Goal: Obtain resource: Obtain resource

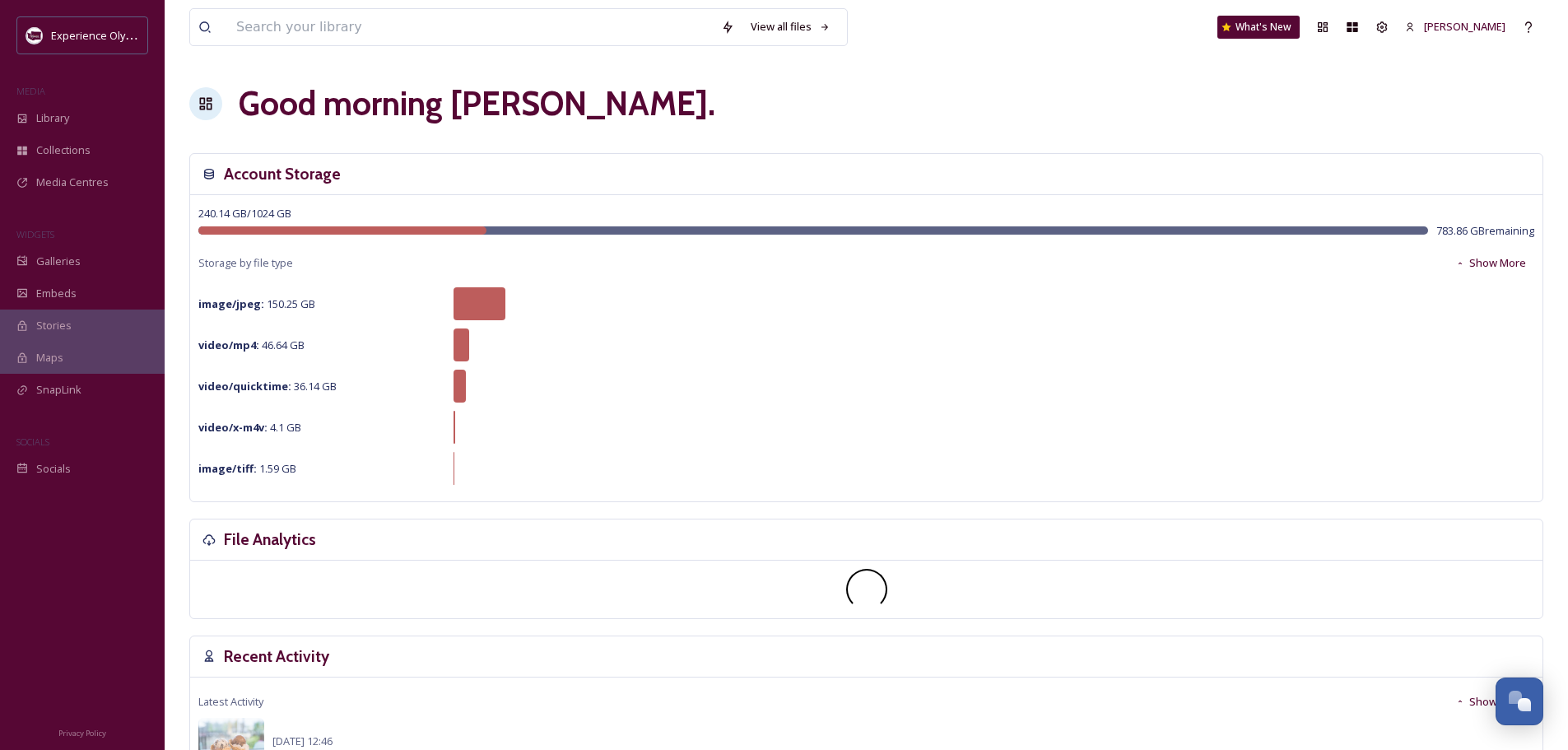
scroll to position [7375, 0]
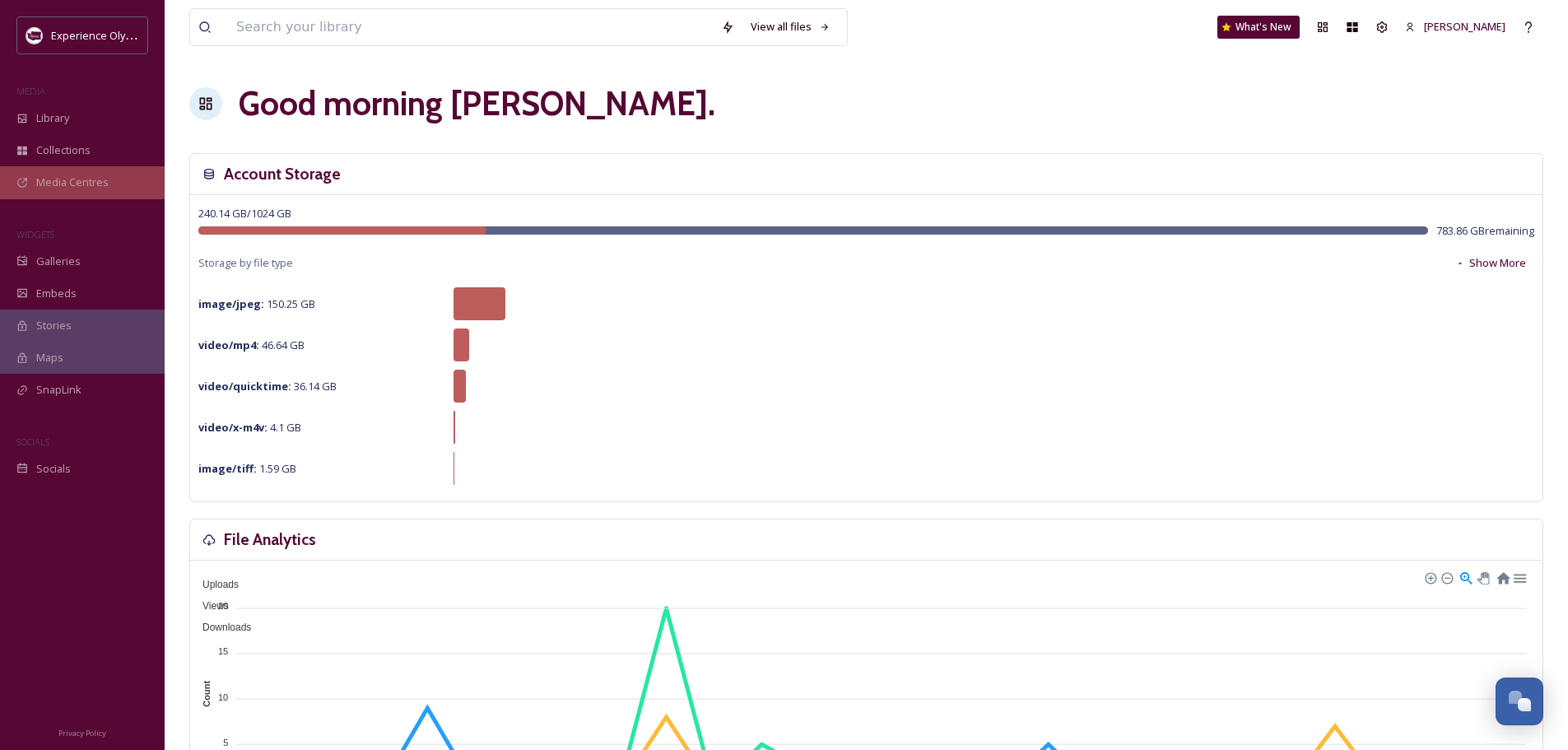
click at [70, 180] on span "Media Centres" at bounding box center [72, 182] width 72 height 16
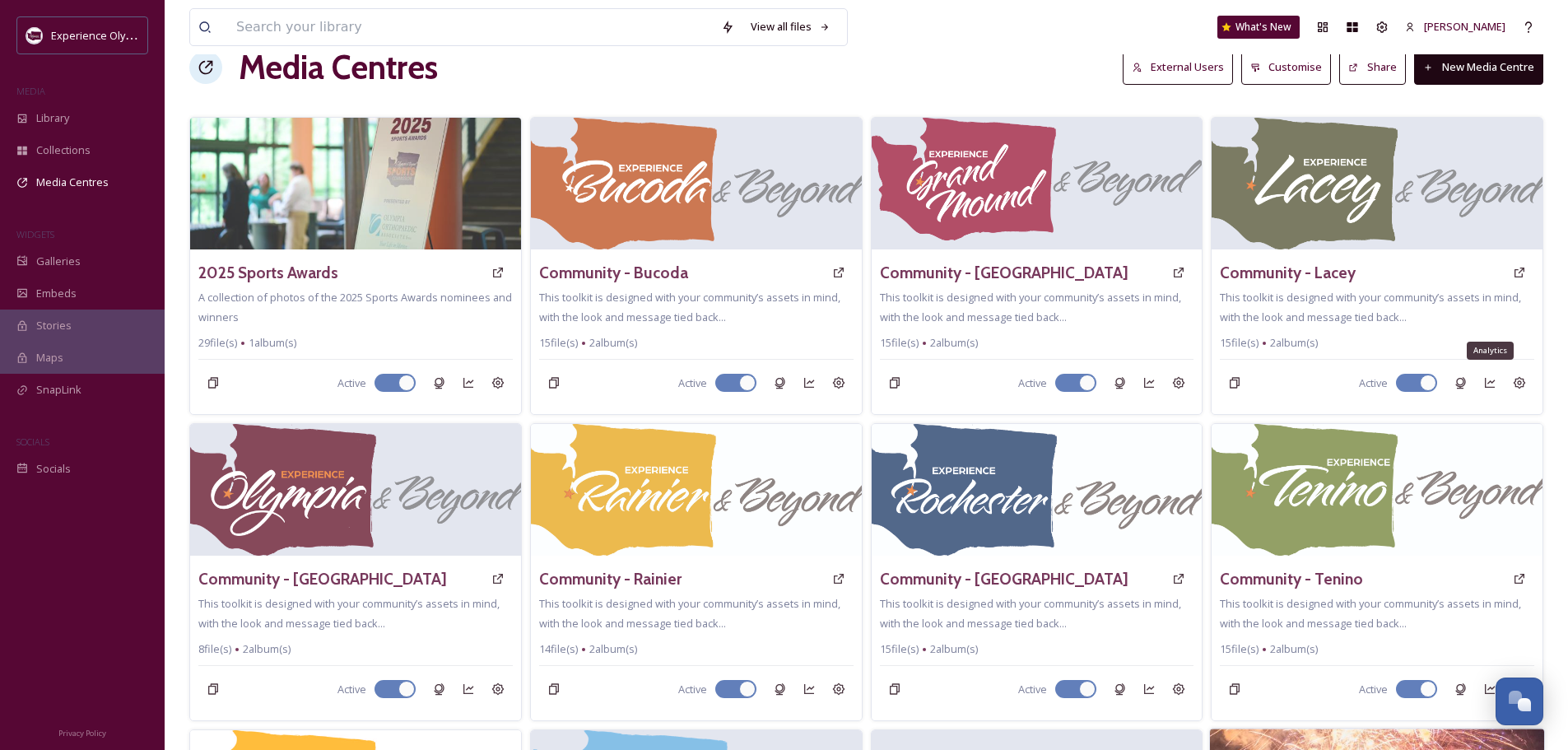
scroll to position [494, 0]
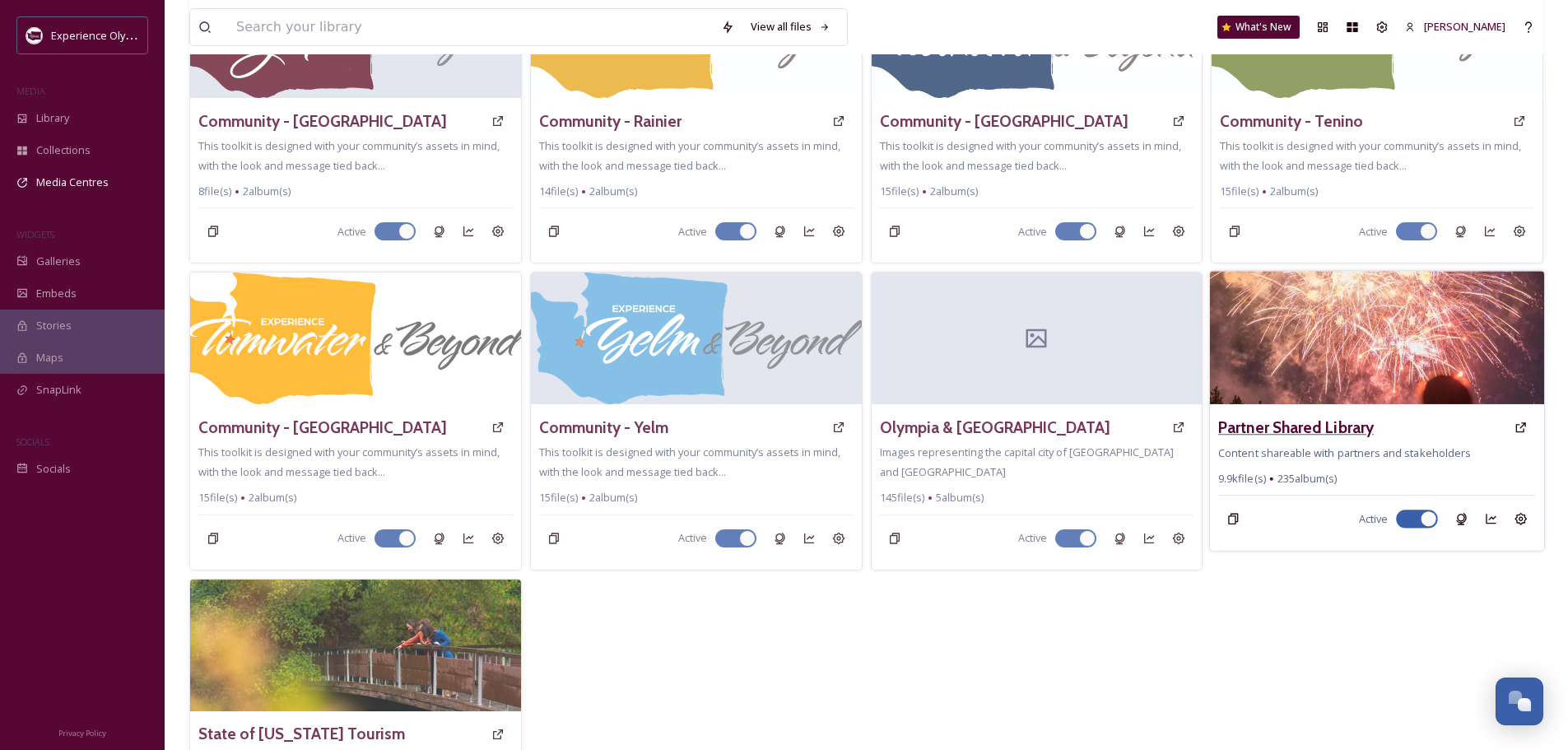
click at [1353, 424] on h3 "Partner Shared Library" at bounding box center [1296, 428] width 156 height 23
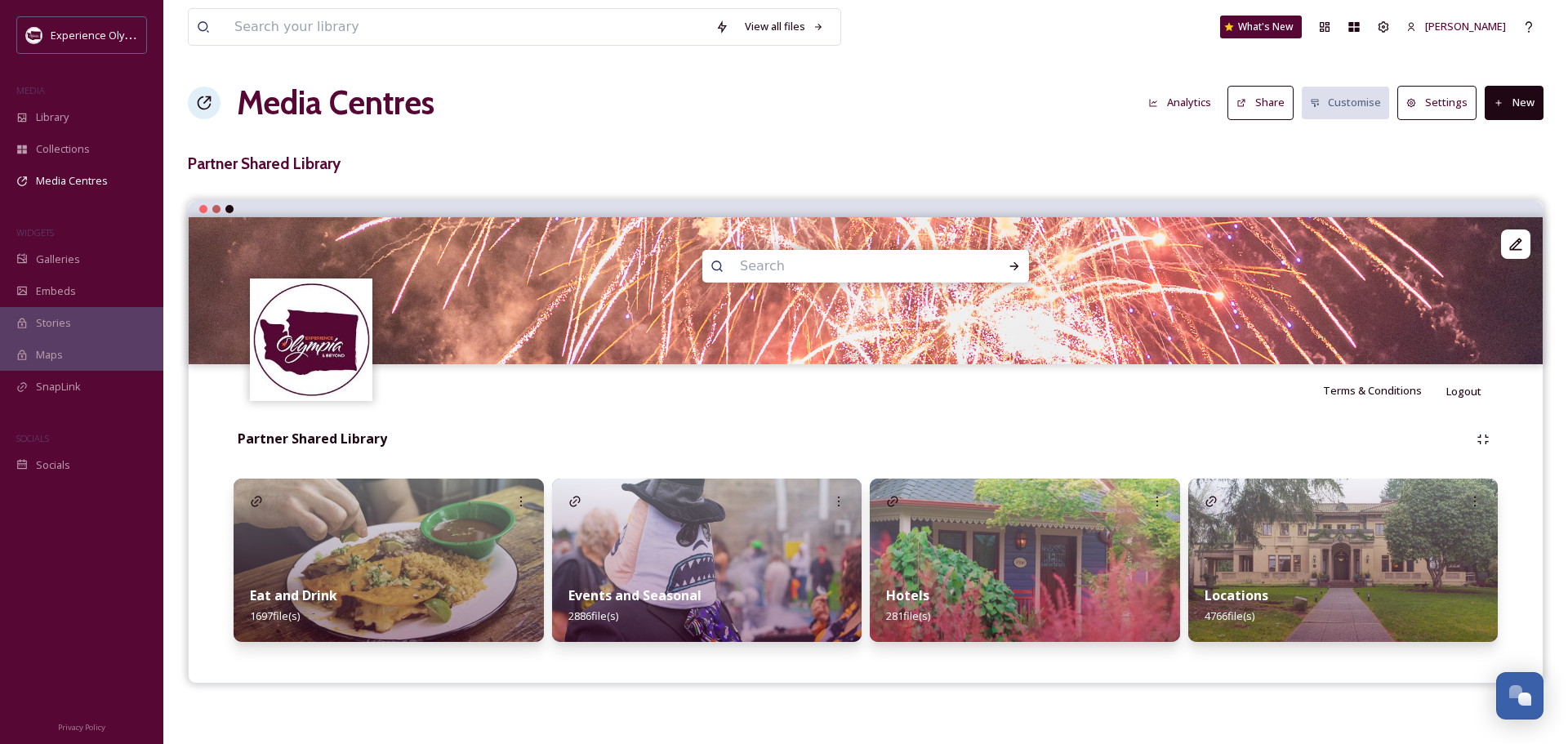
click at [687, 588] on strong "Events and Seasonal" at bounding box center [635, 596] width 133 height 18
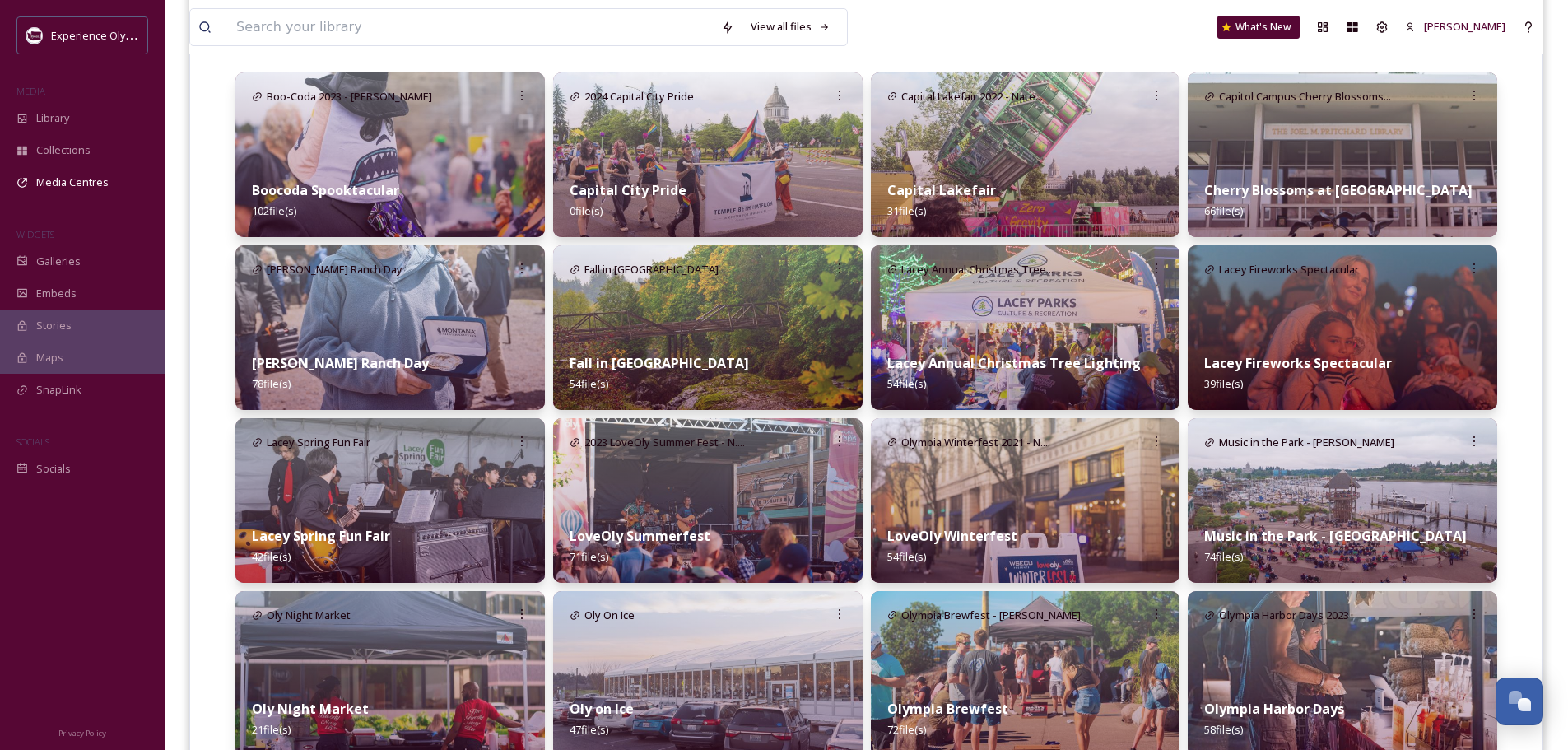
scroll to position [412, 0]
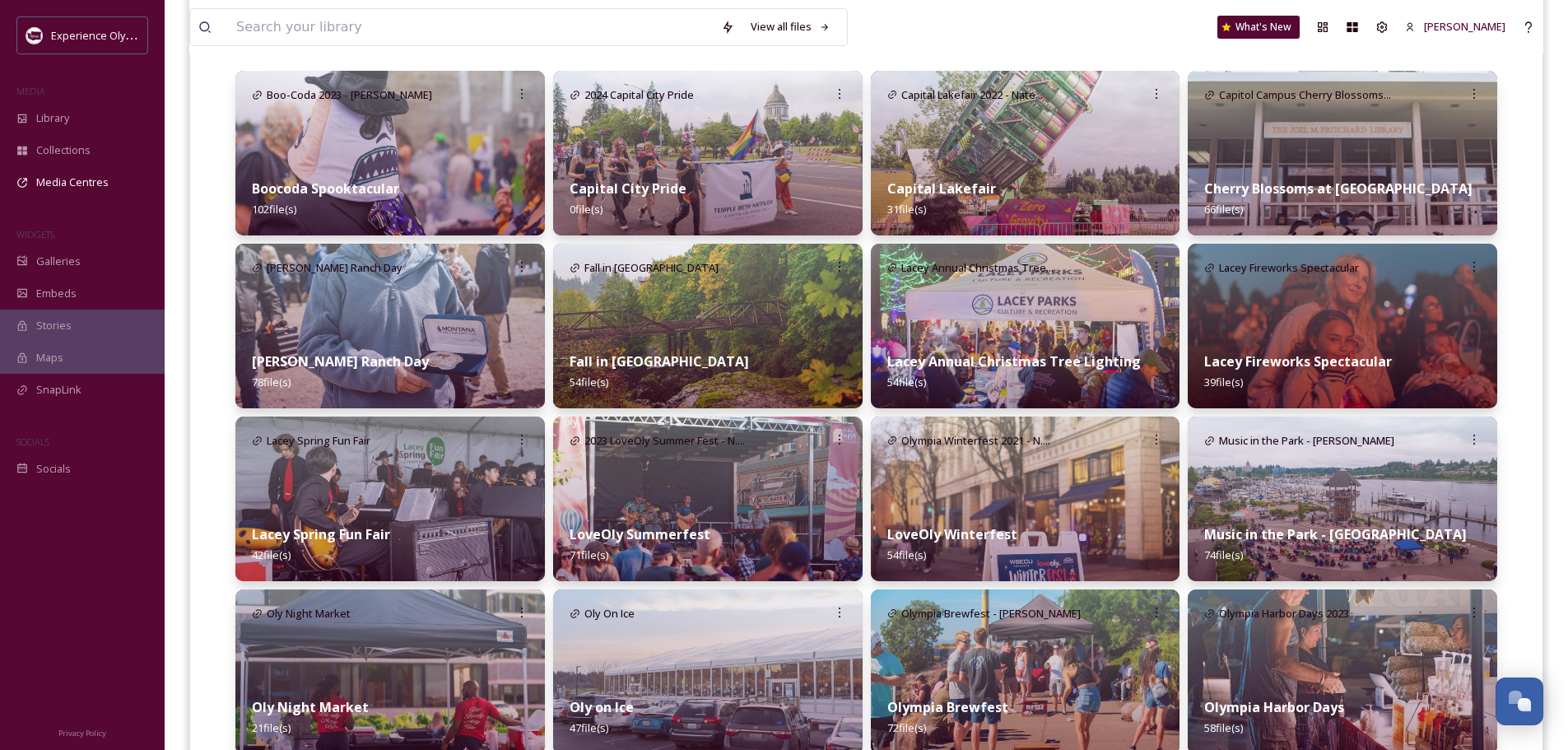
click at [1115, 359] on strong "Lacey Annual Christmas Tree Lighting" at bounding box center [1014, 362] width 253 height 18
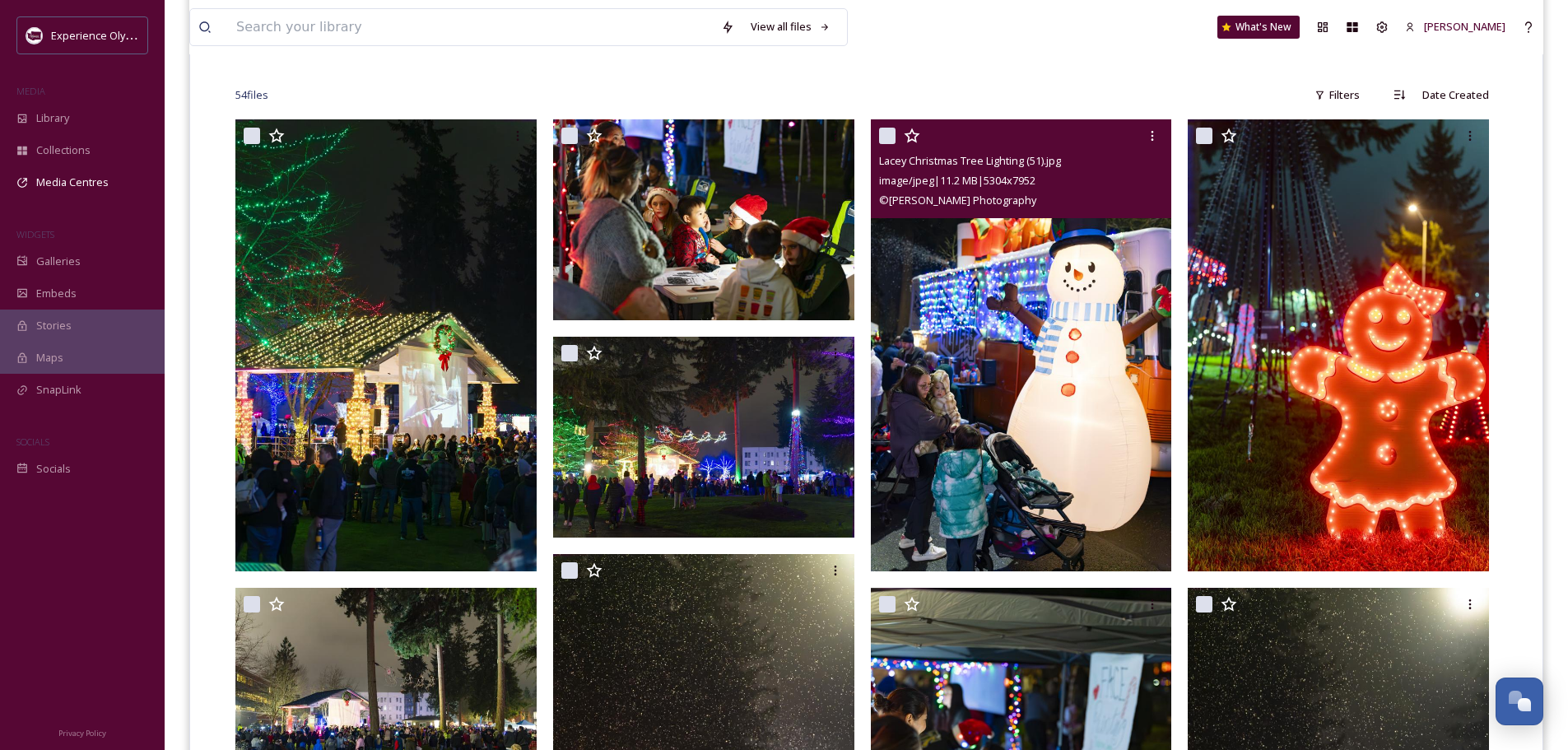
scroll to position [494, 0]
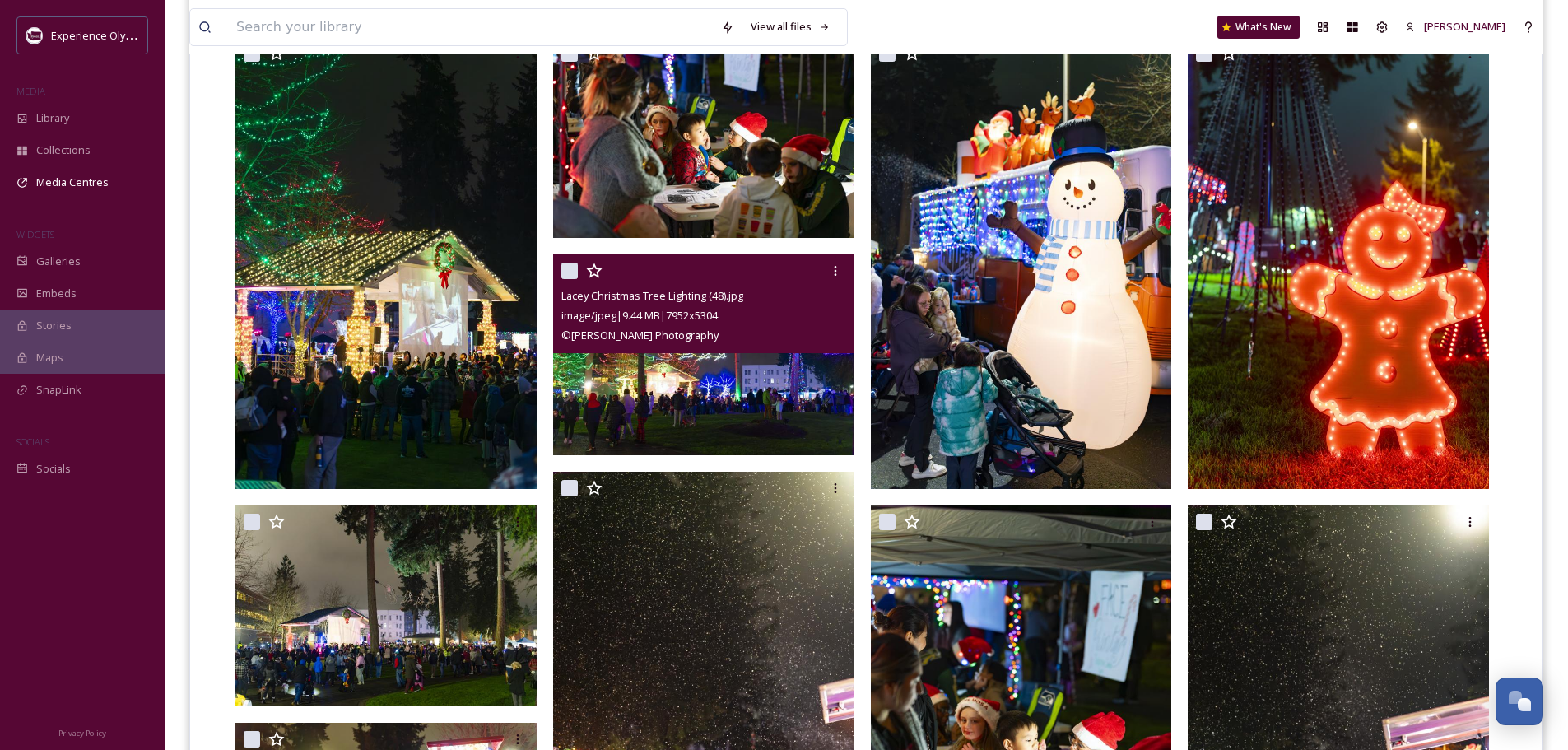
click at [744, 390] on img at bounding box center [704, 355] width 301 height 201
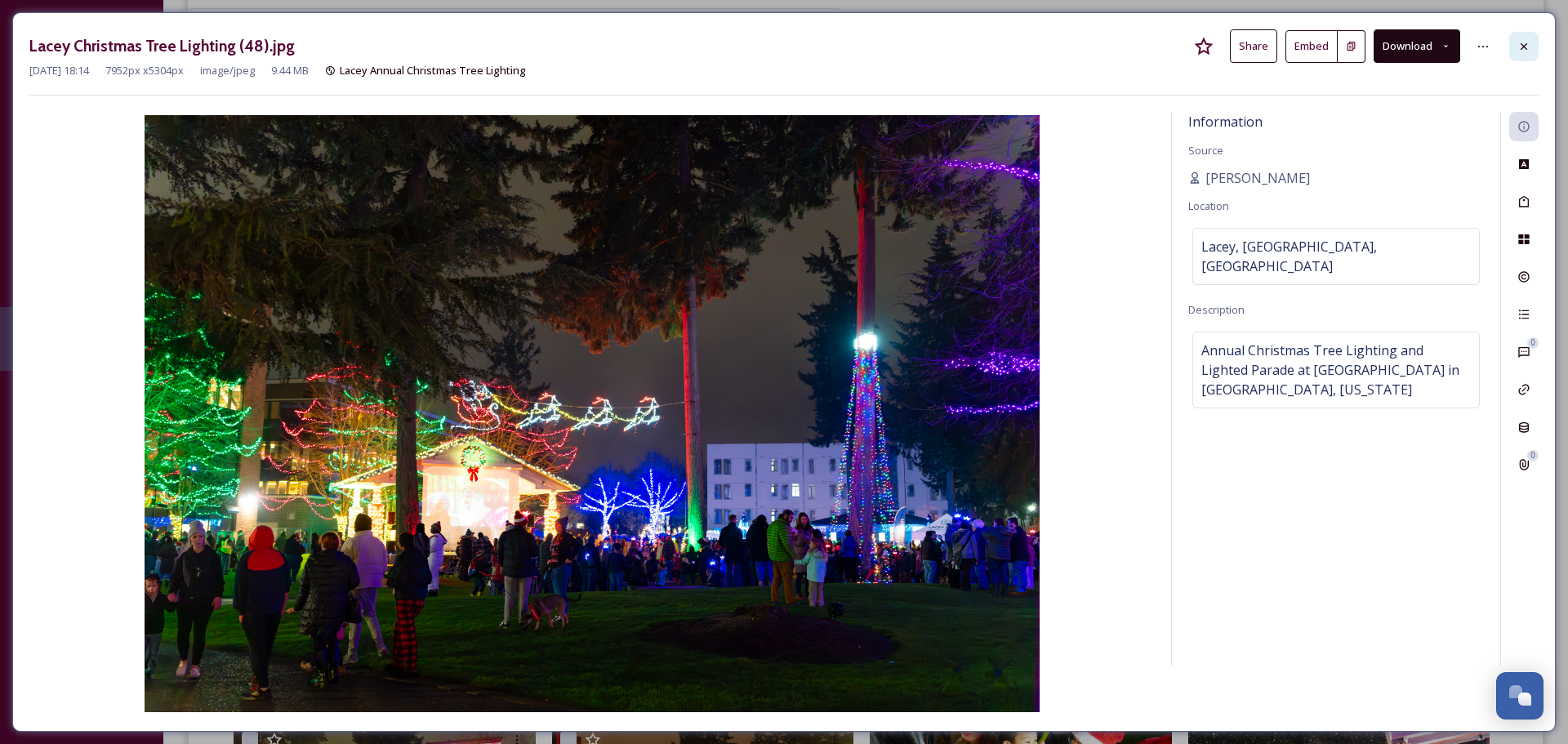
click at [1519, 46] on icon at bounding box center [1524, 47] width 13 height 13
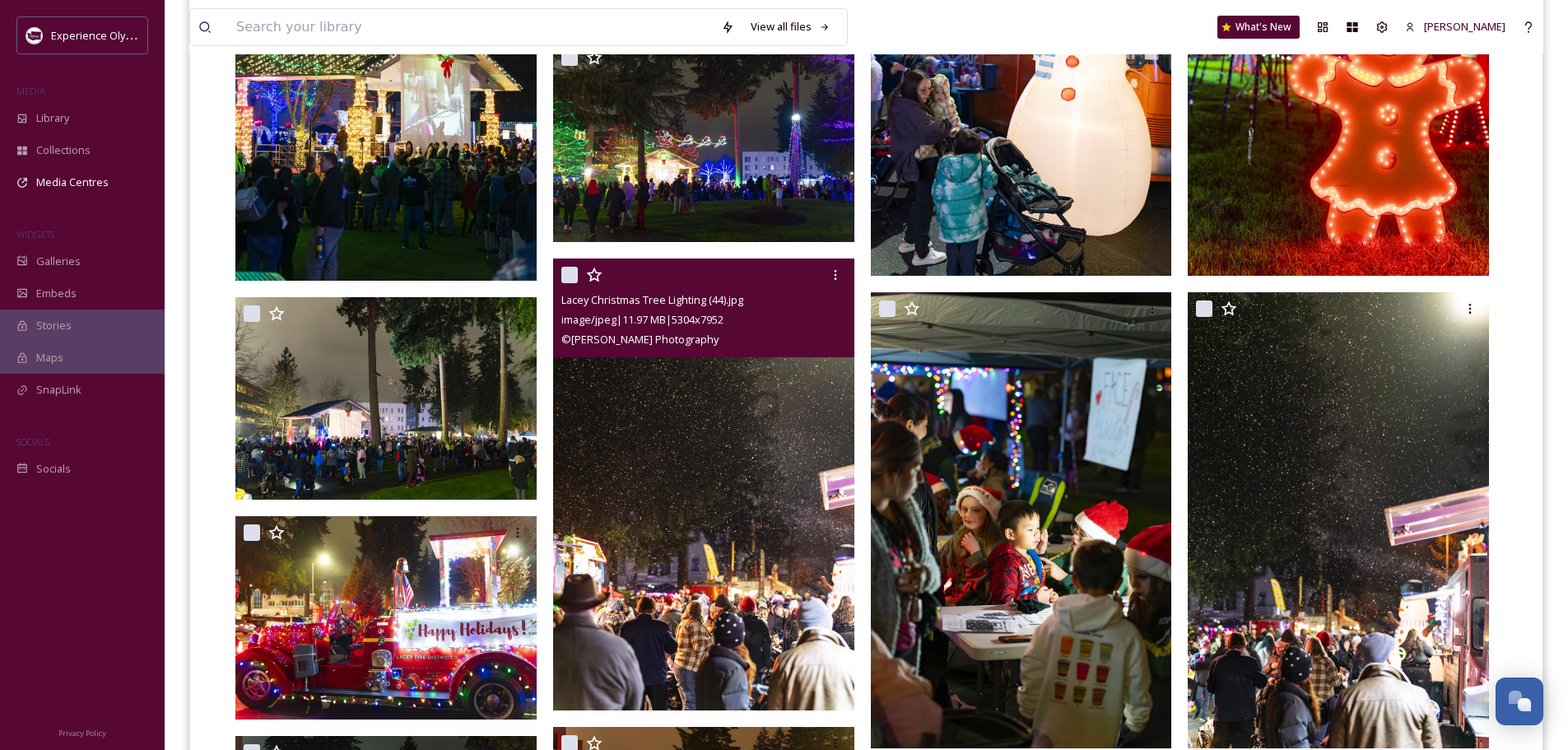
scroll to position [742, 0]
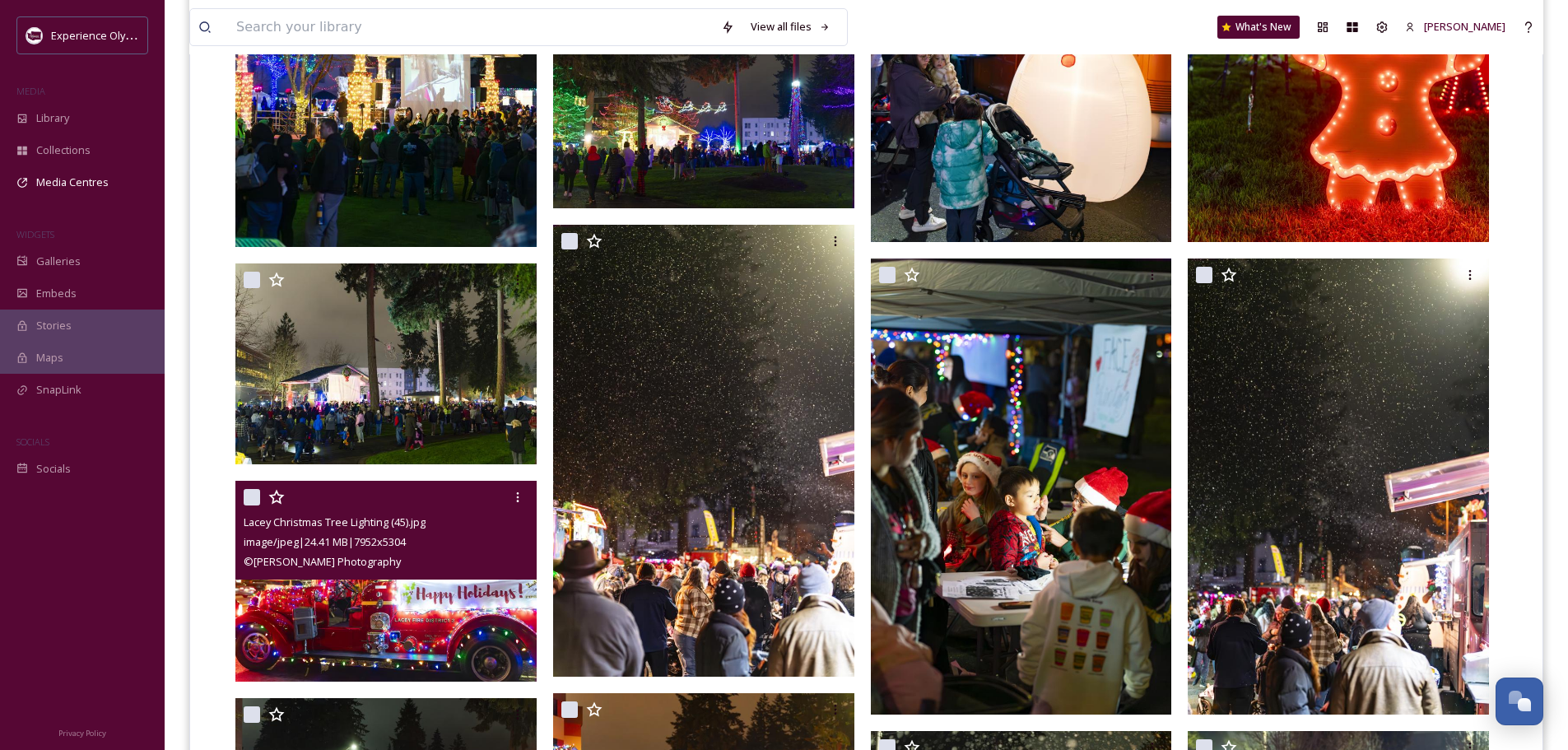
click at [418, 621] on img at bounding box center [386, 581] width 301 height 201
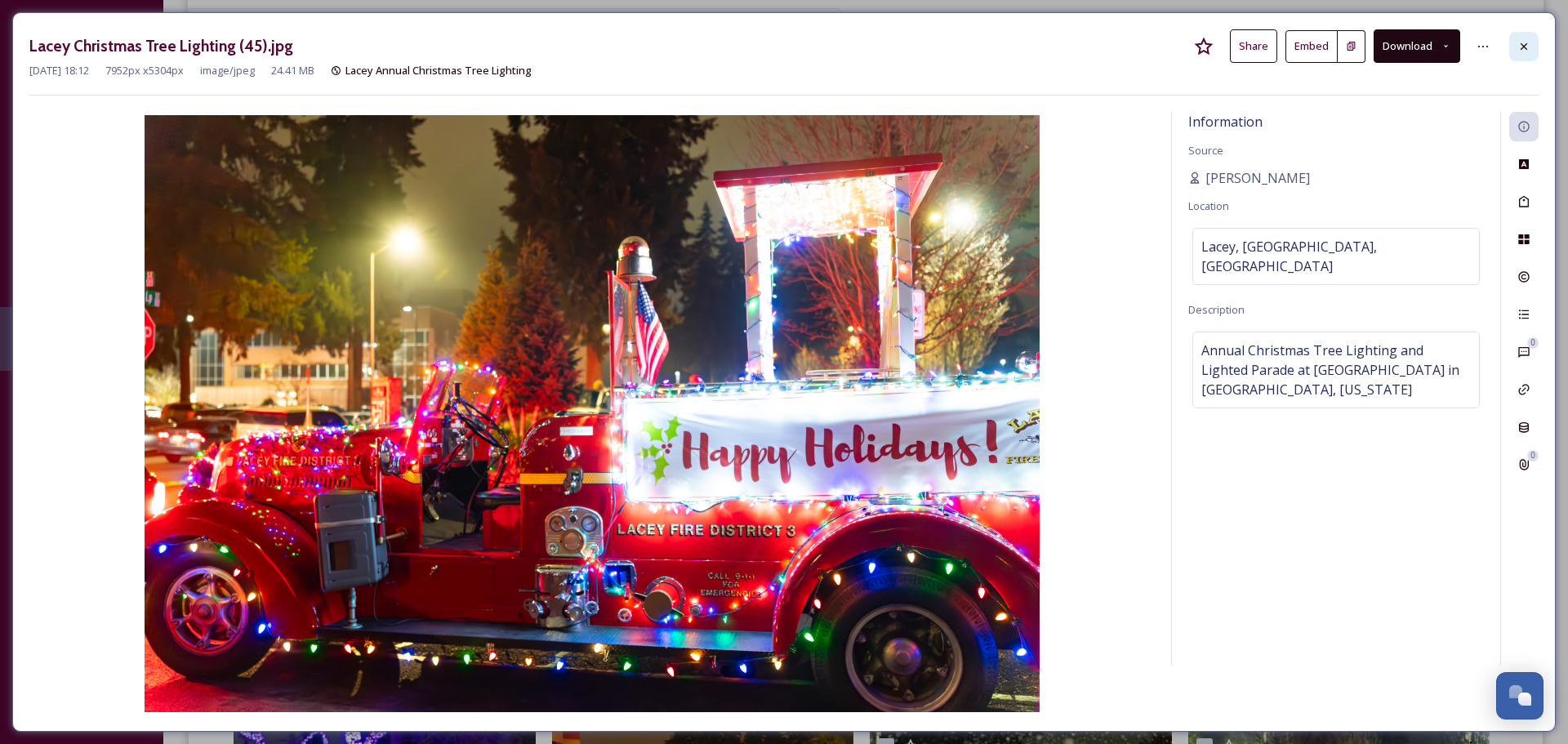
click at [1526, 42] on icon at bounding box center [1524, 47] width 13 height 13
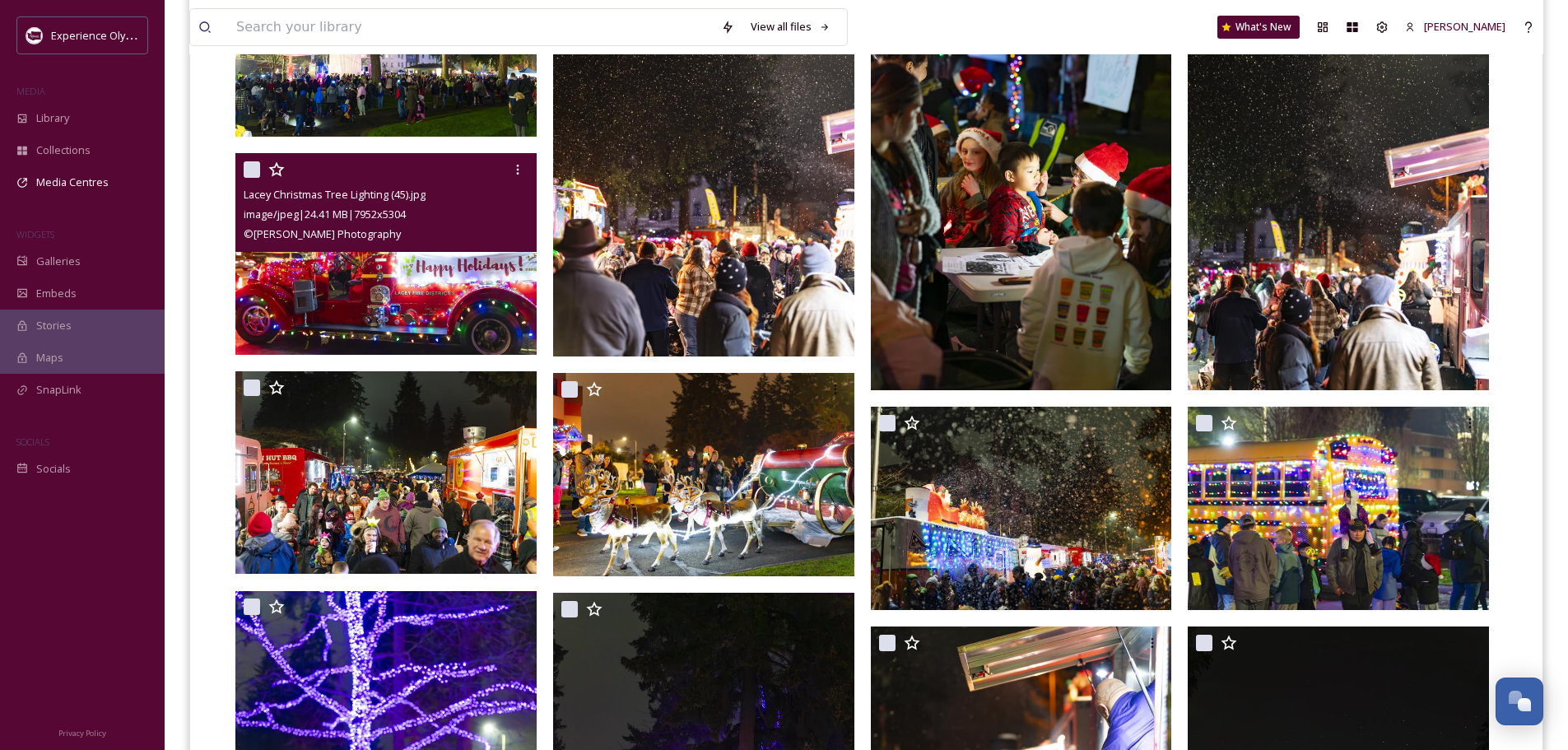
scroll to position [1154, 0]
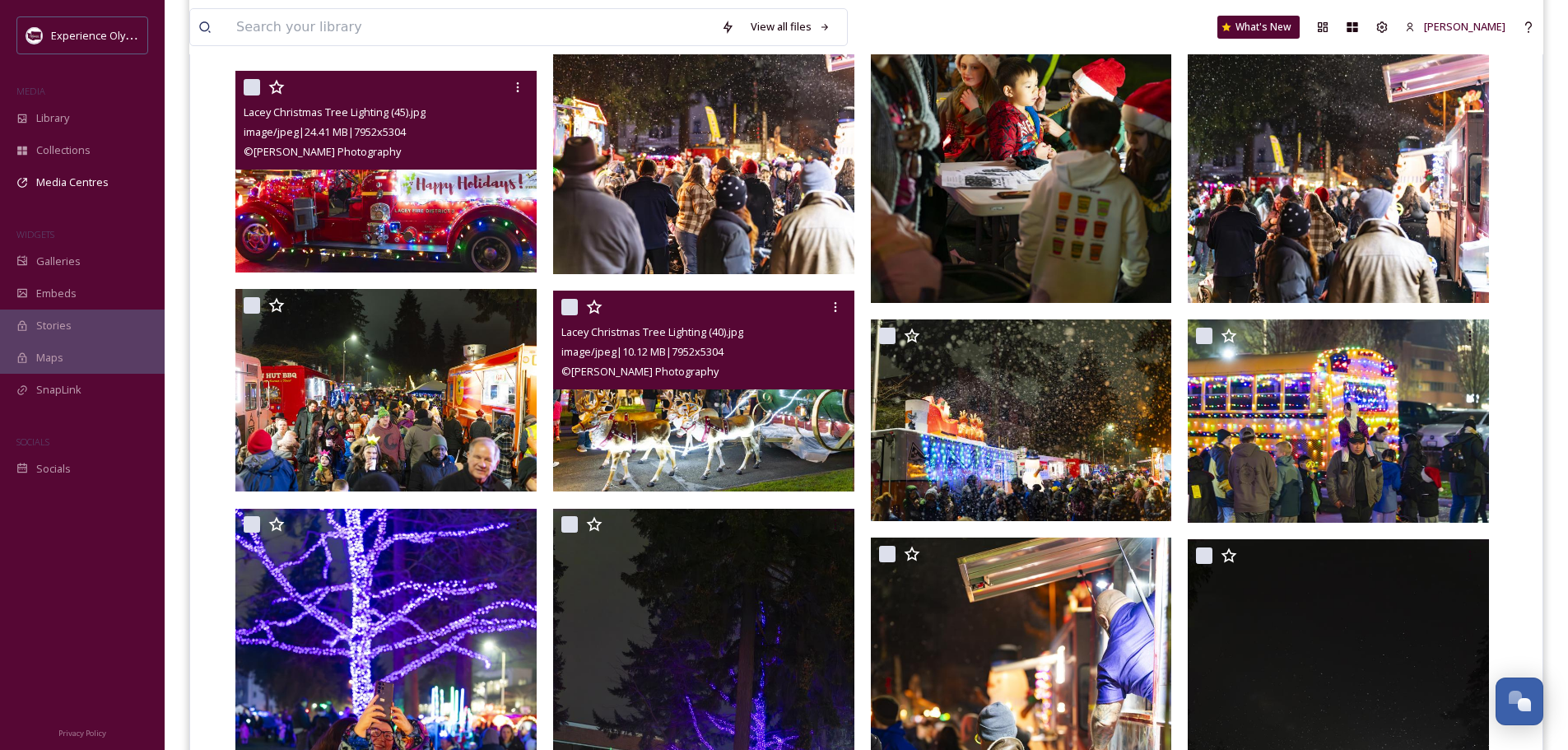
click at [764, 402] on img at bounding box center [704, 392] width 301 height 201
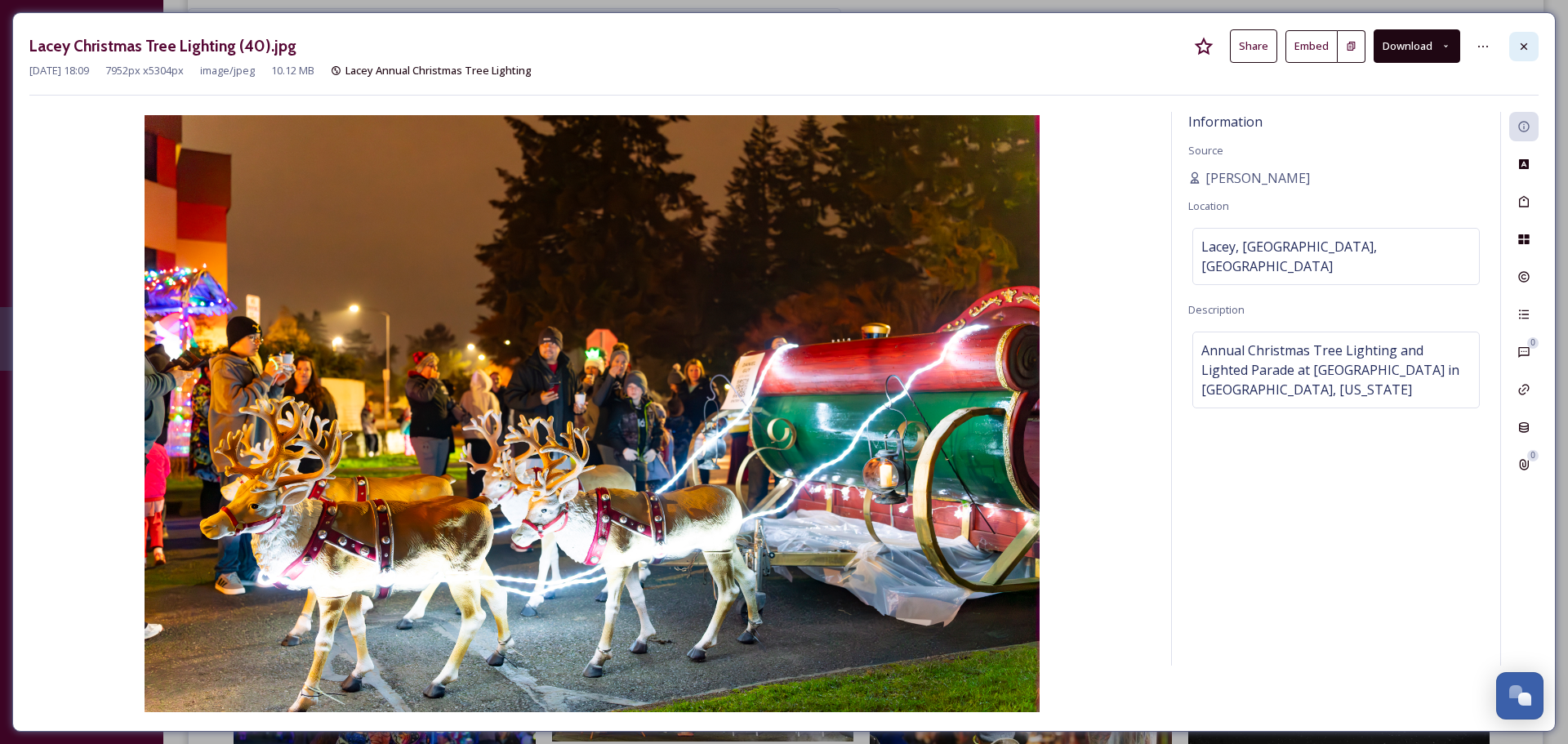
click at [1530, 47] on icon at bounding box center [1524, 47] width 13 height 13
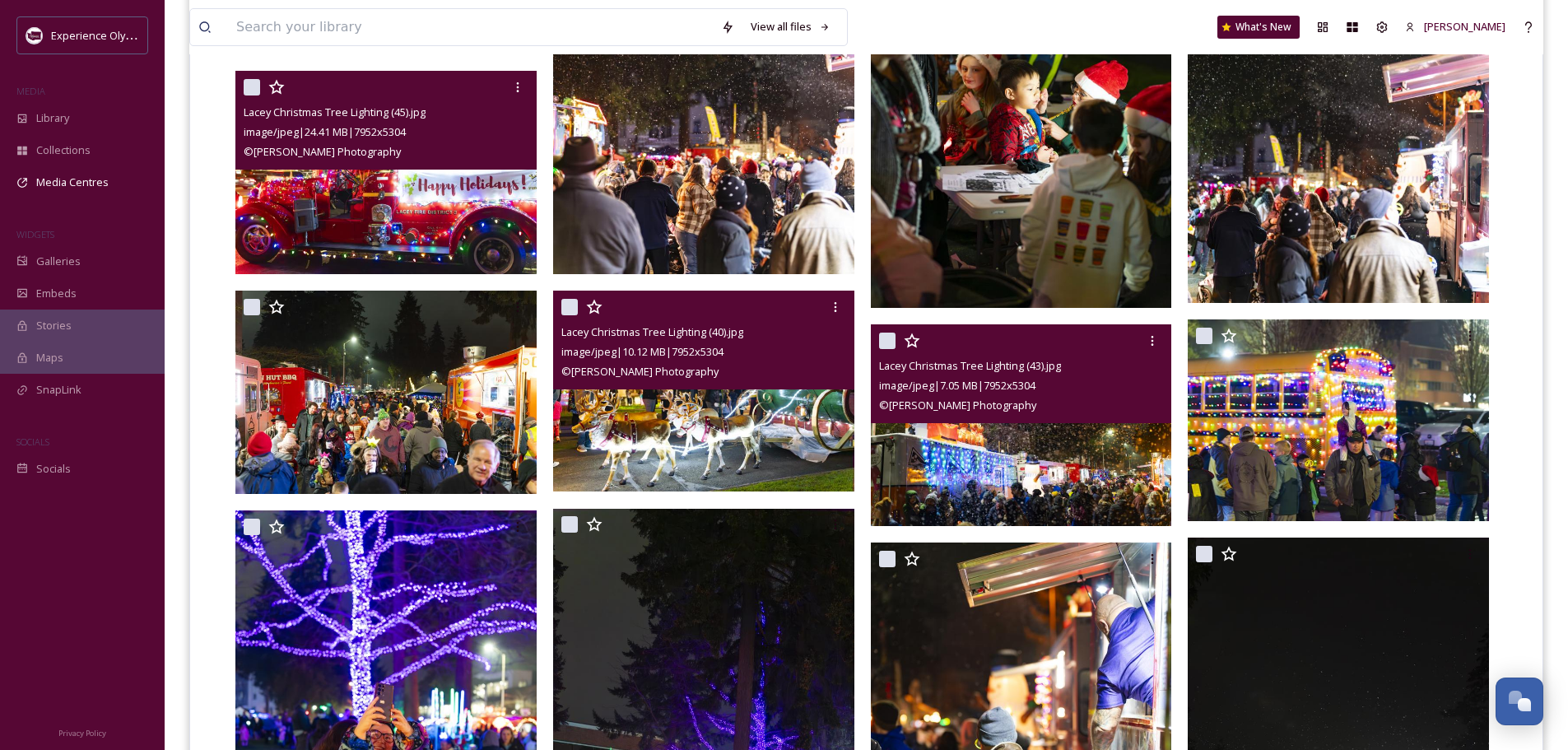
click at [1083, 472] on img at bounding box center [1021, 425] width 301 height 201
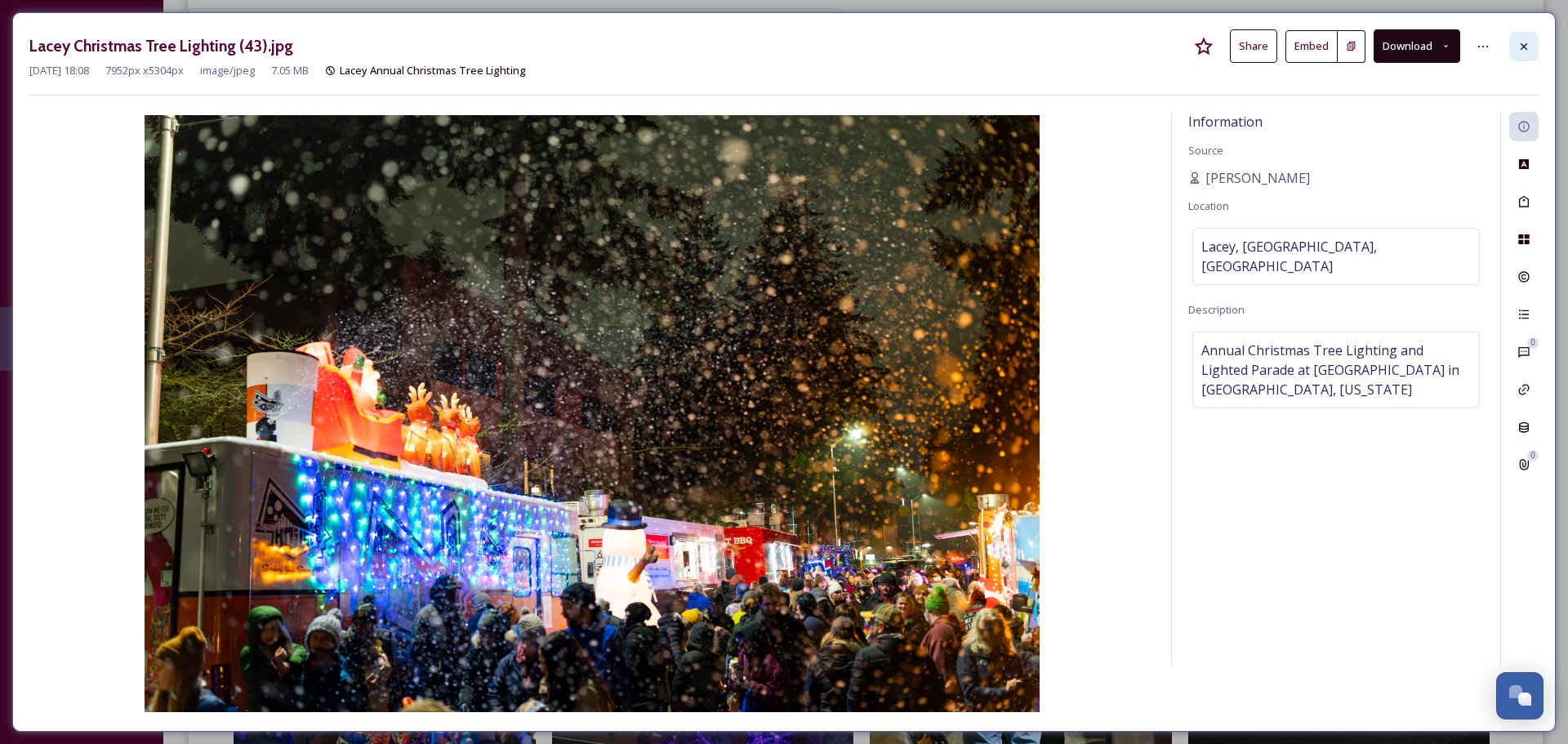
click at [1531, 50] on div at bounding box center [1523, 46] width 29 height 29
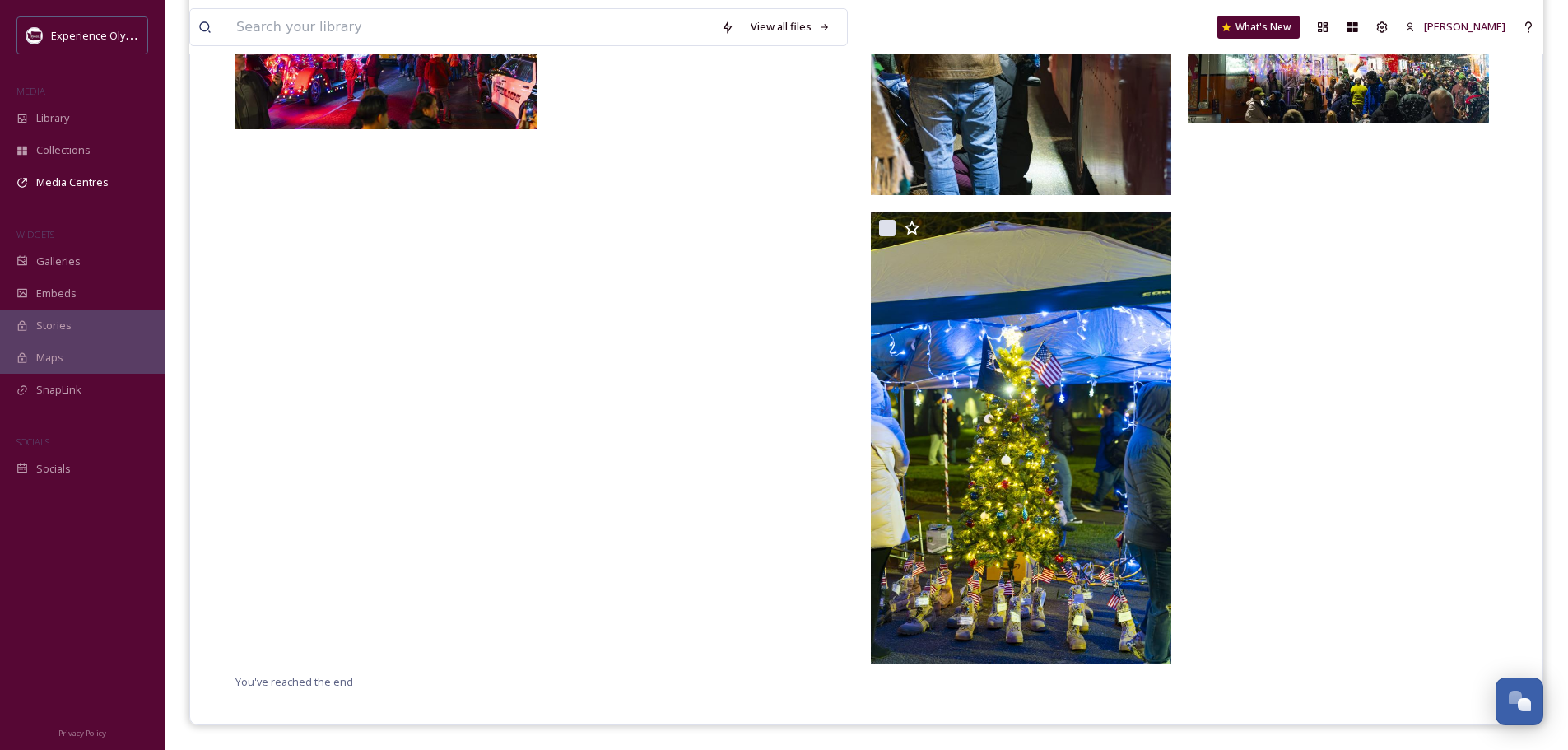
scroll to position [4983, 0]
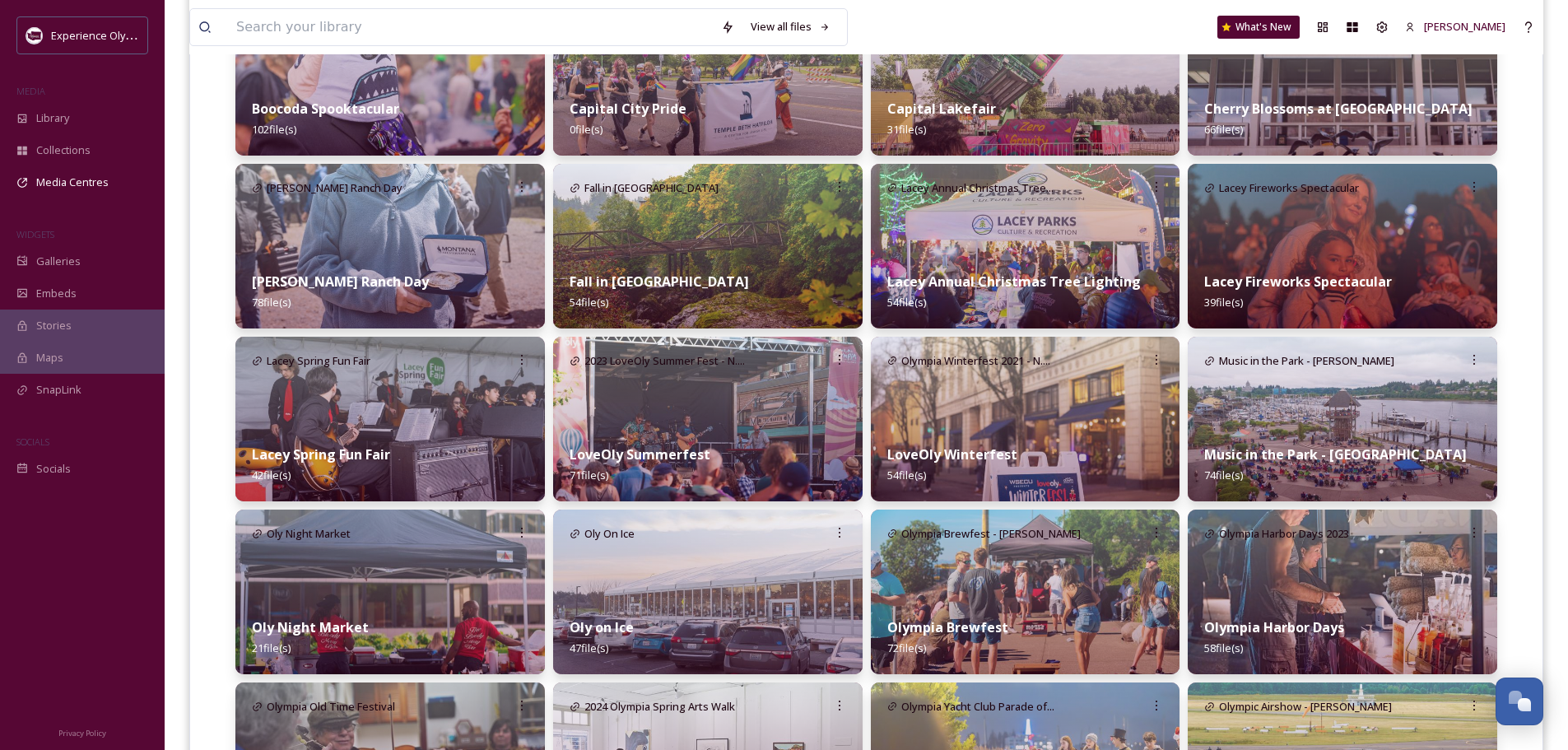
scroll to position [412, 0]
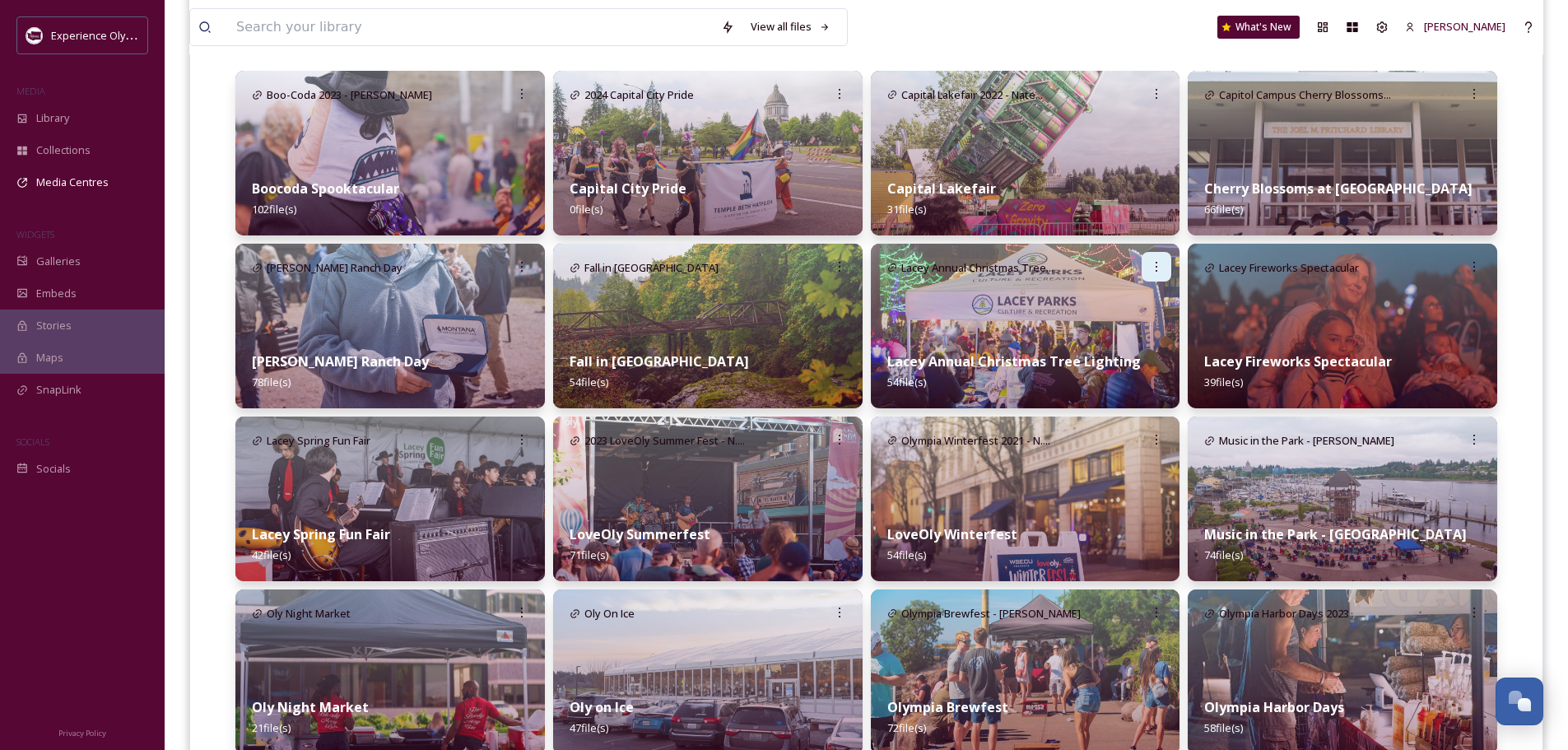
click at [1160, 269] on icon at bounding box center [1157, 267] width 13 height 13
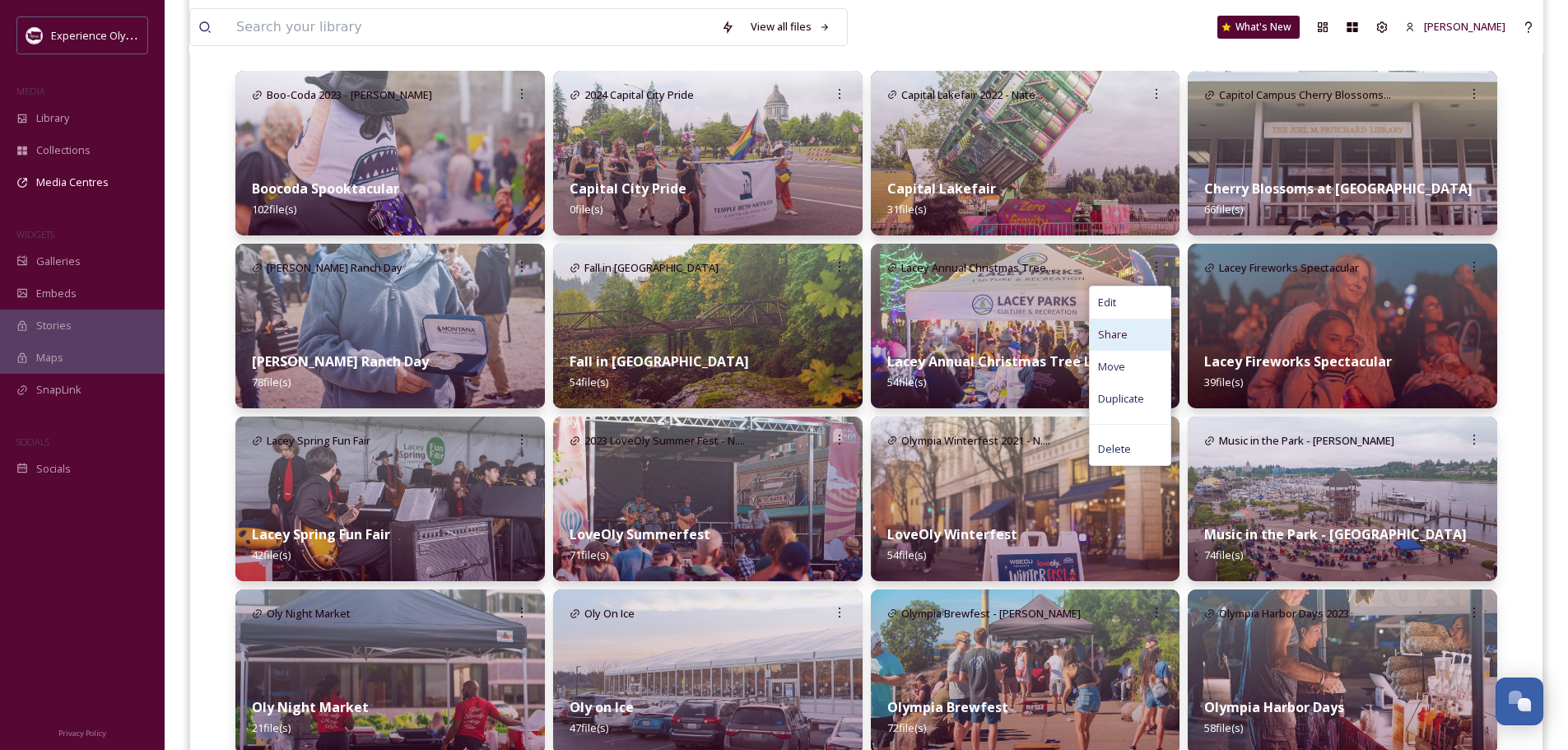
click at [1123, 333] on span "Share" at bounding box center [1113, 335] width 29 height 16
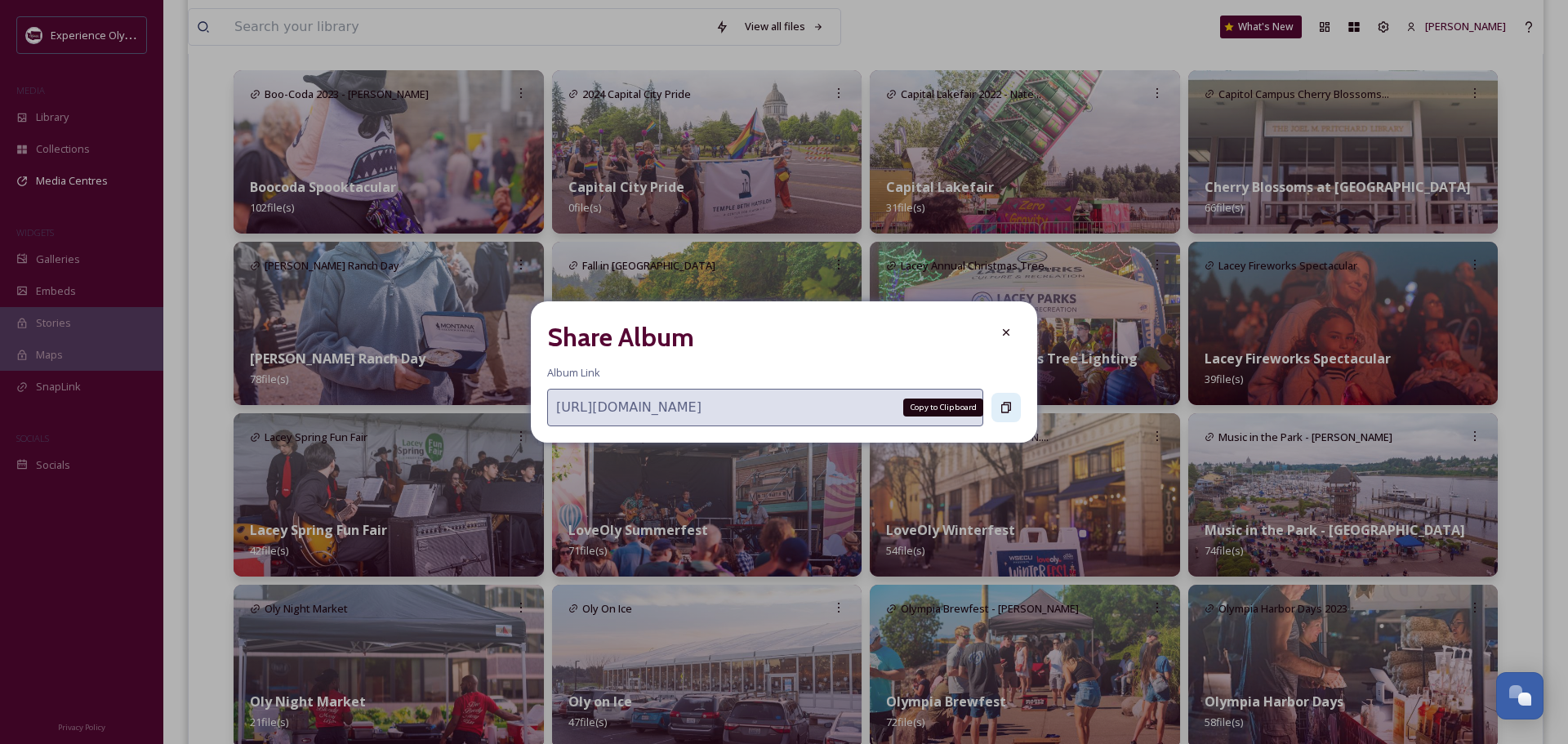
click at [1010, 409] on icon at bounding box center [1007, 408] width 13 height 13
click at [1007, 404] on icon at bounding box center [1007, 408] width 13 height 13
click at [1009, 406] on icon at bounding box center [1007, 407] width 10 height 11
drag, startPoint x: 1003, startPoint y: 325, endPoint x: 1001, endPoint y: 315, distance: 10.2
click at [1003, 323] on div at bounding box center [1006, 332] width 29 height 29
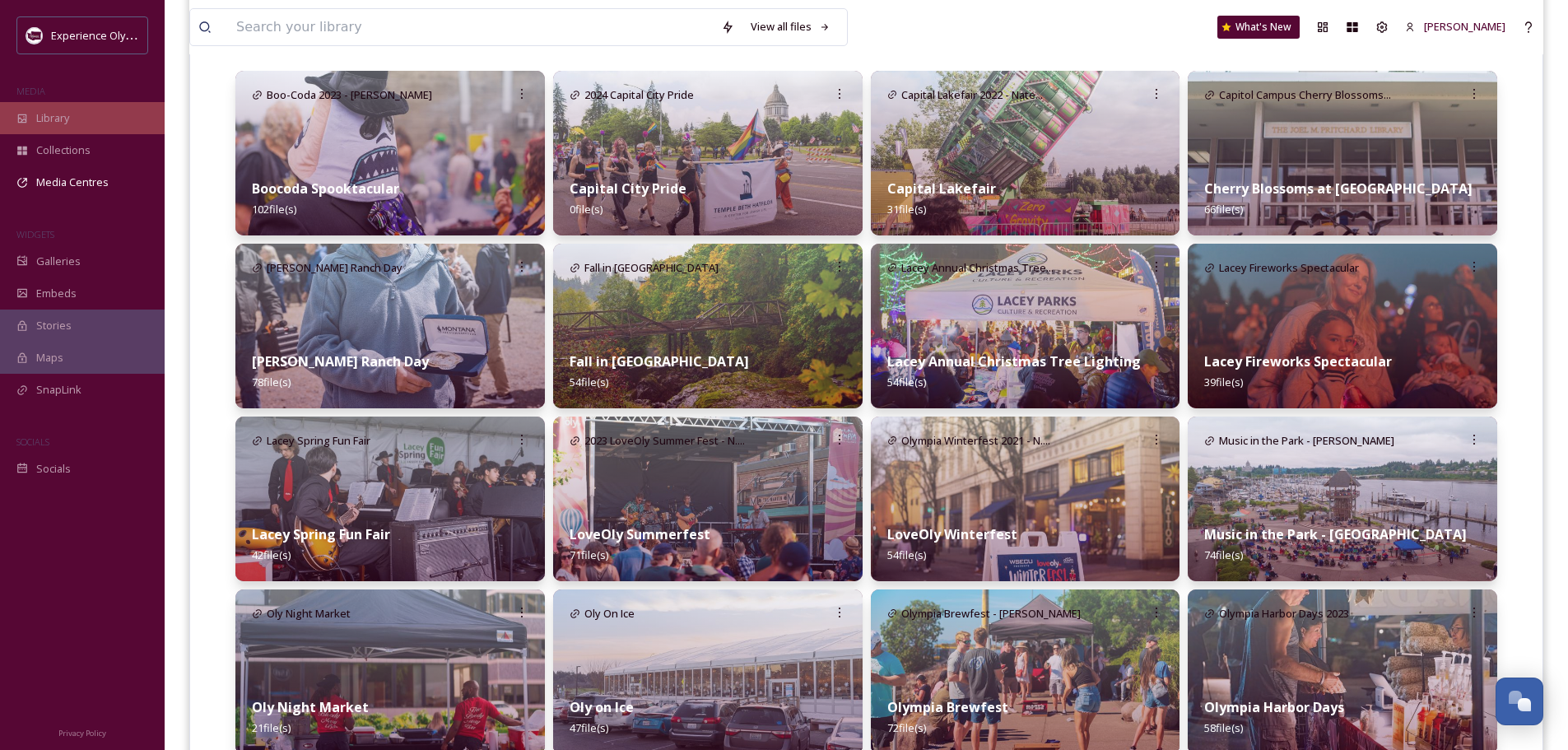
click at [51, 124] on span "Library" at bounding box center [52, 118] width 33 height 16
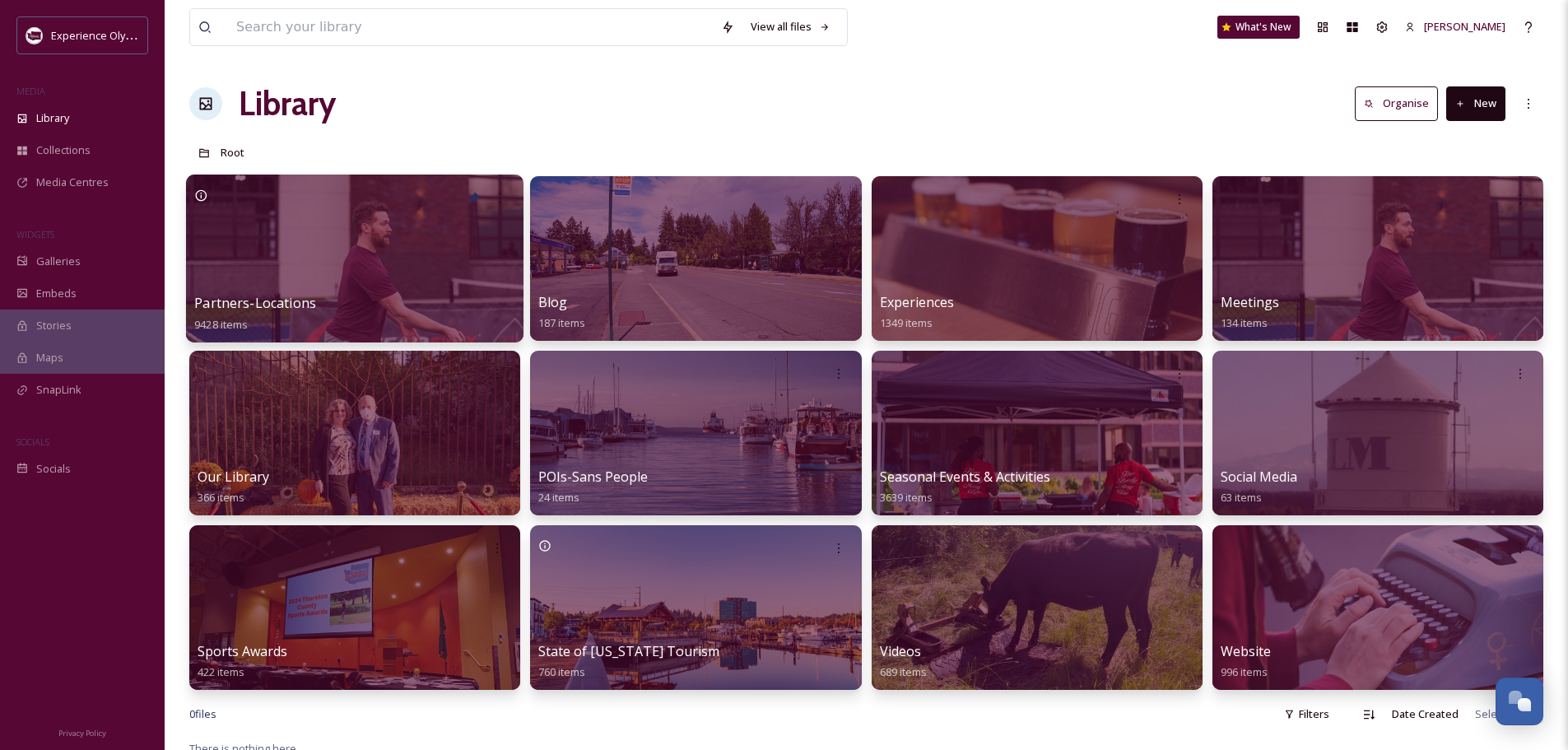
click at [283, 296] on span "Partners-Locations" at bounding box center [255, 304] width 122 height 18
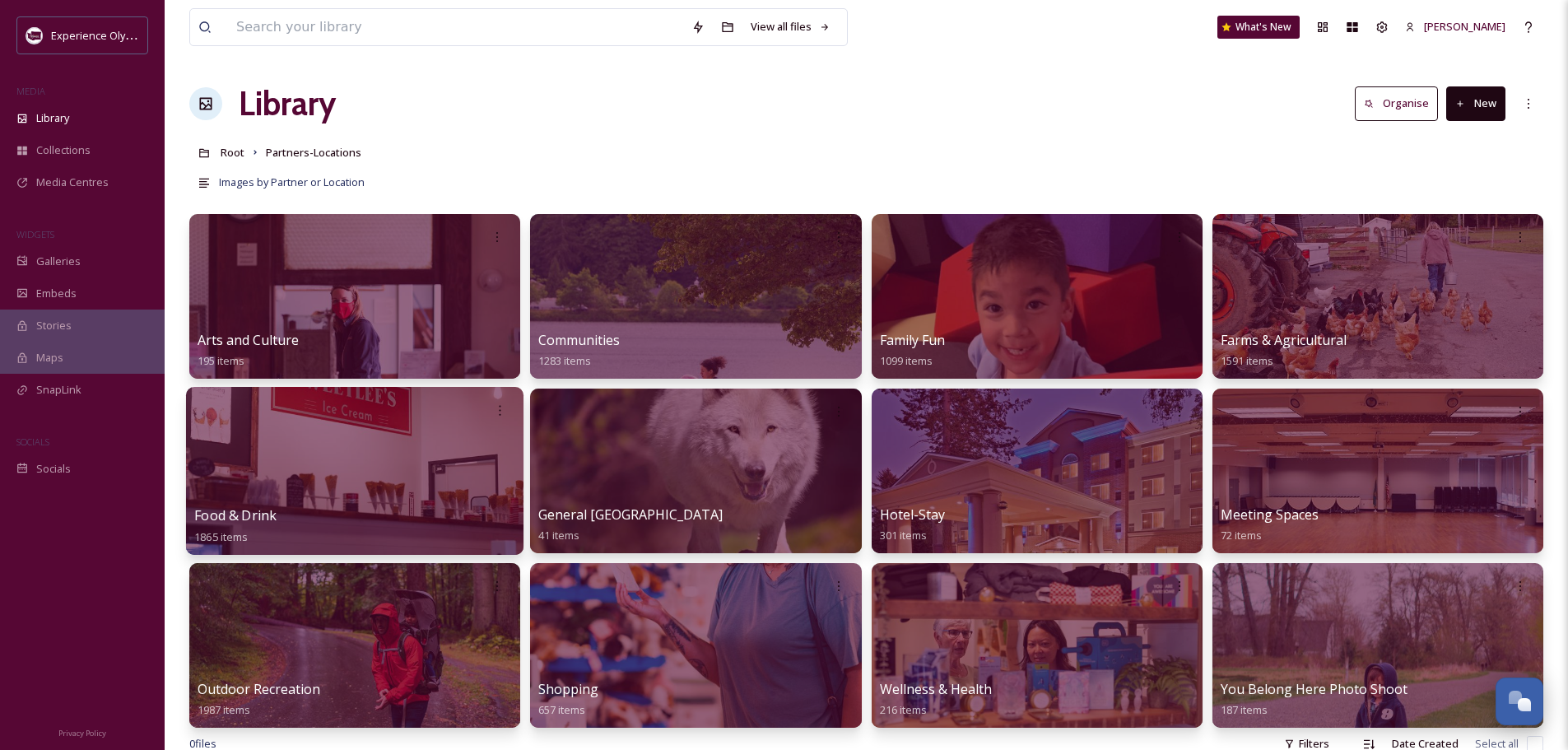
click at [245, 511] on span "Food & Drink" at bounding box center [236, 516] width 82 height 18
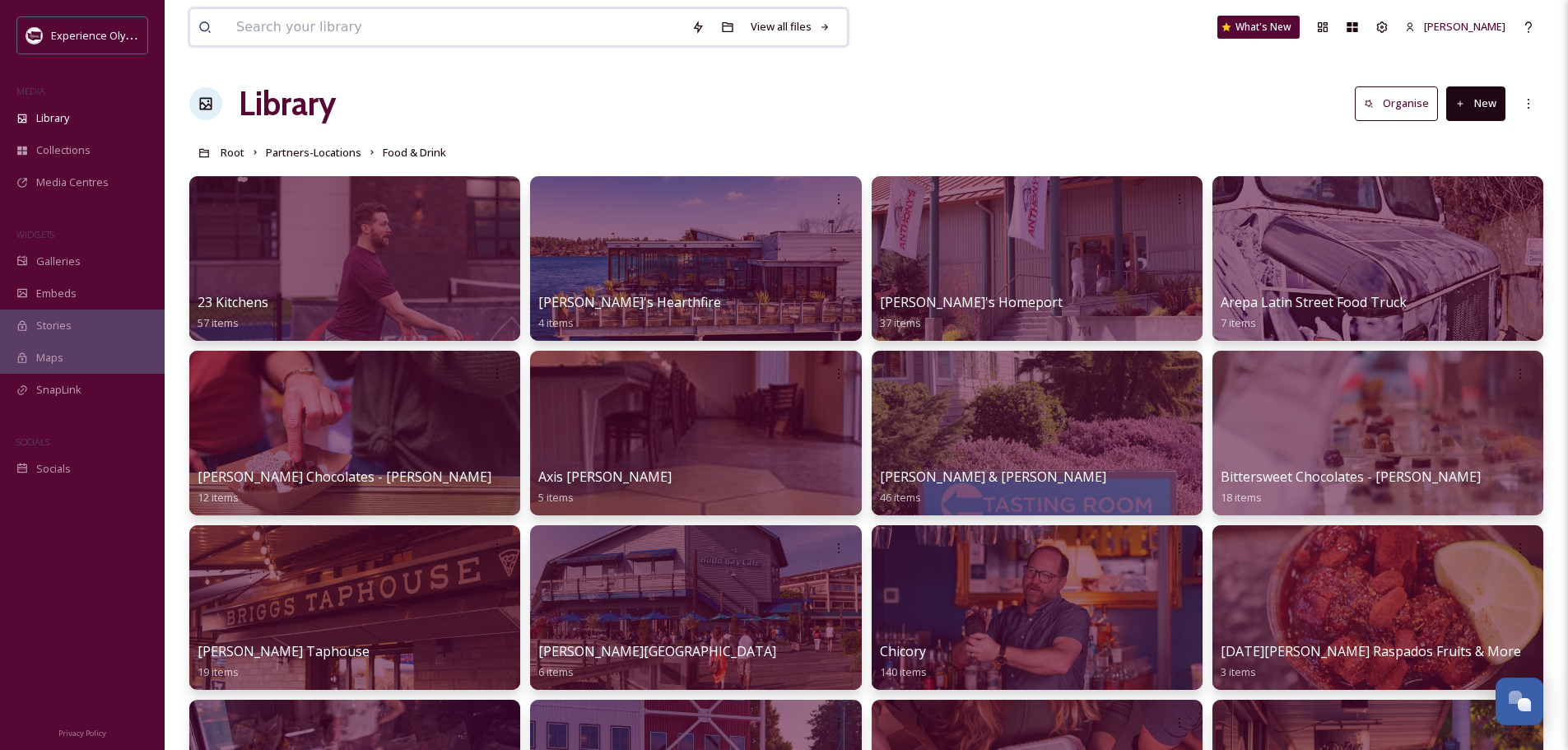
click at [352, 29] on input at bounding box center [455, 27] width 455 height 36
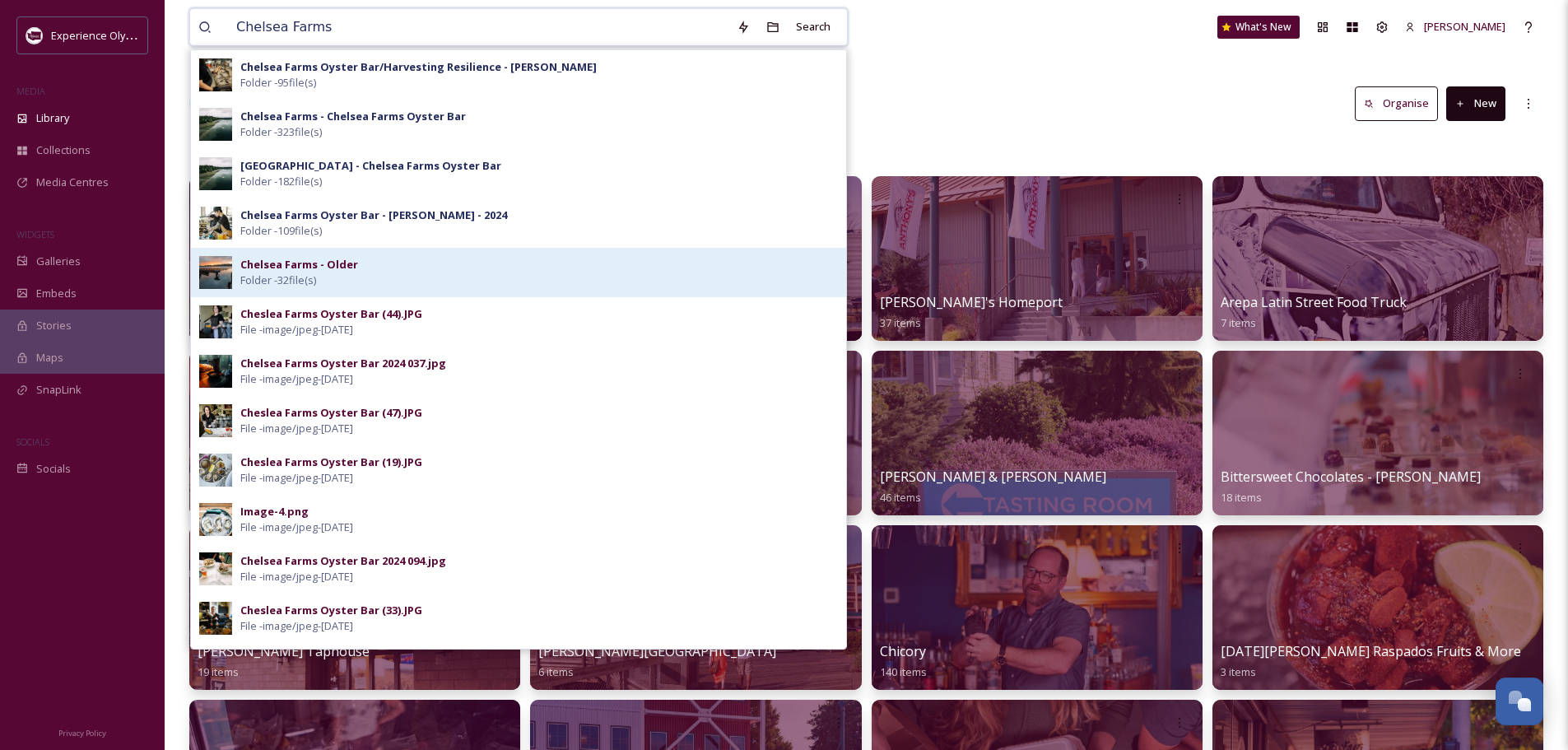
type input "Chelsea Farms"
click at [657, 267] on div "Chelsea Farms - Older Folder - 32 file(s)" at bounding box center [539, 272] width 598 height 31
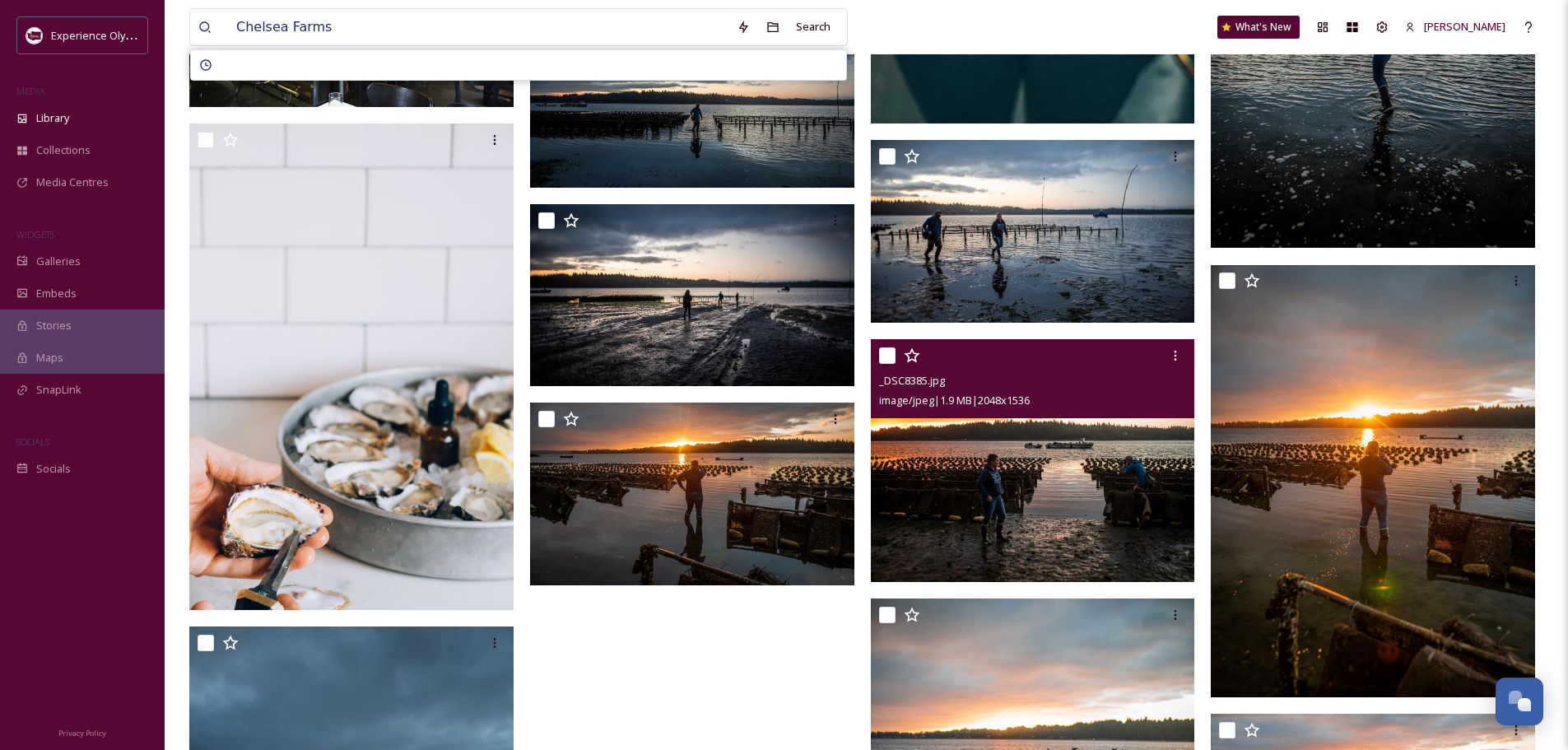
scroll to position [1534, 0]
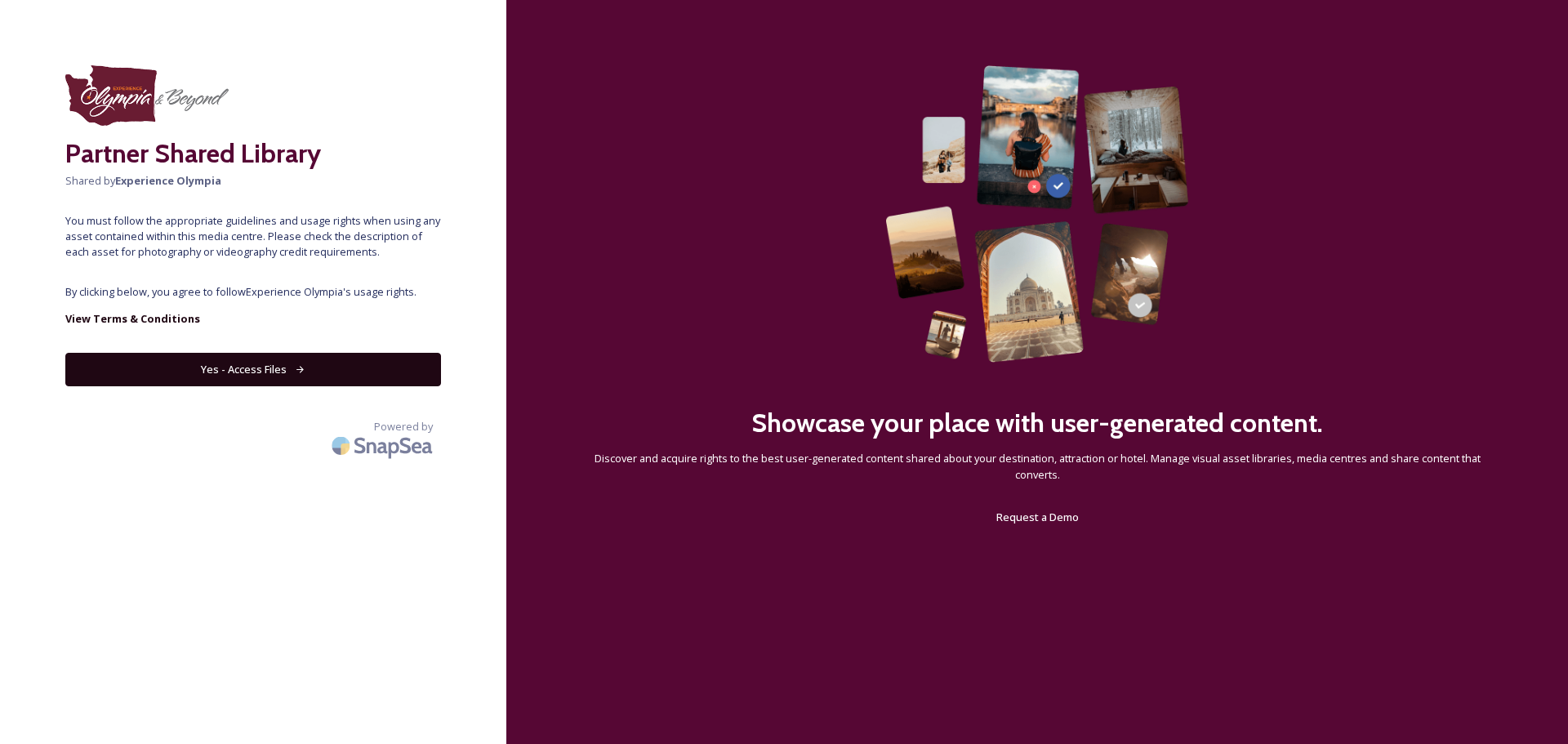
click at [242, 353] on button "Yes - Access Files" at bounding box center [254, 370] width 376 height 33
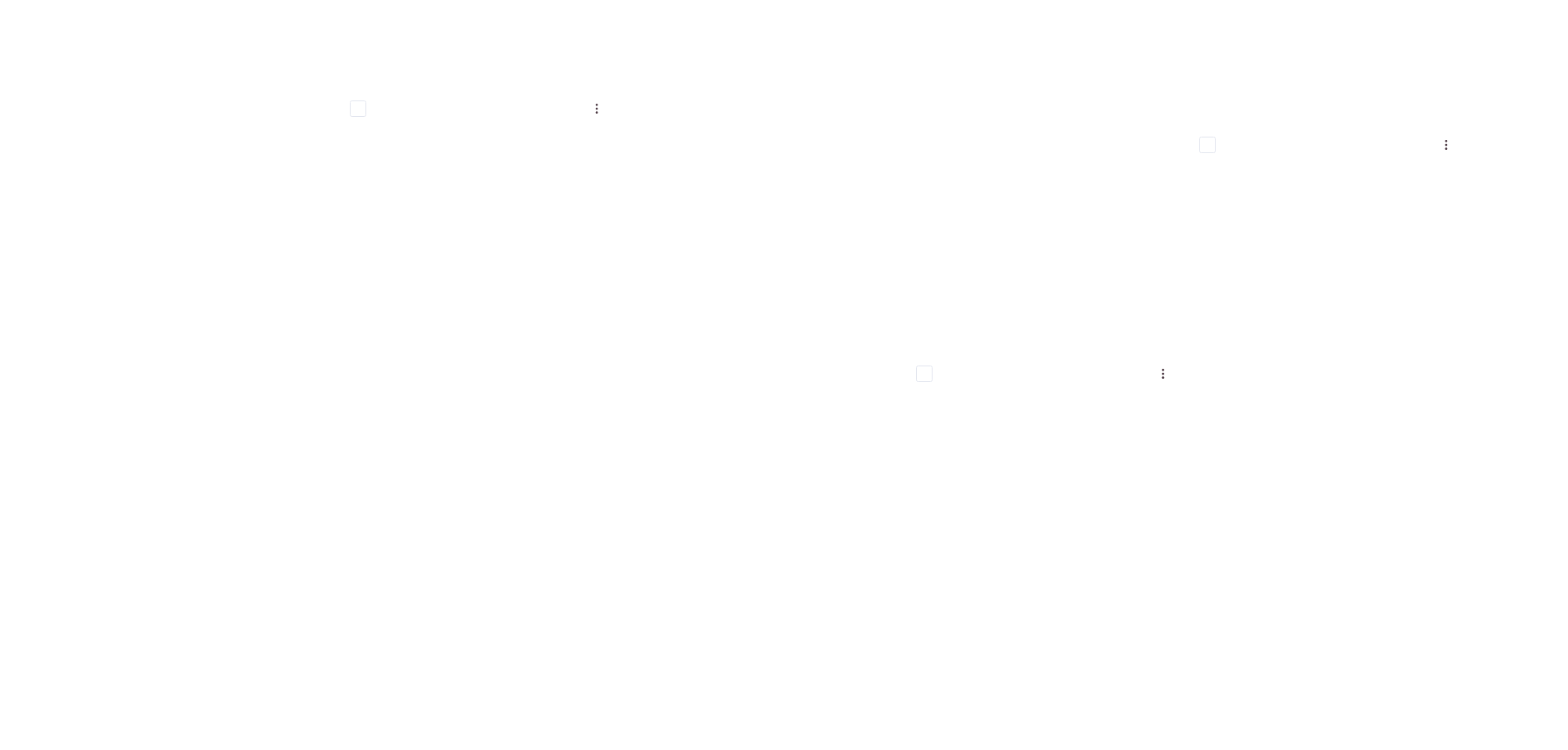
scroll to position [4140, 0]
